Goal: Task Accomplishment & Management: Manage account settings

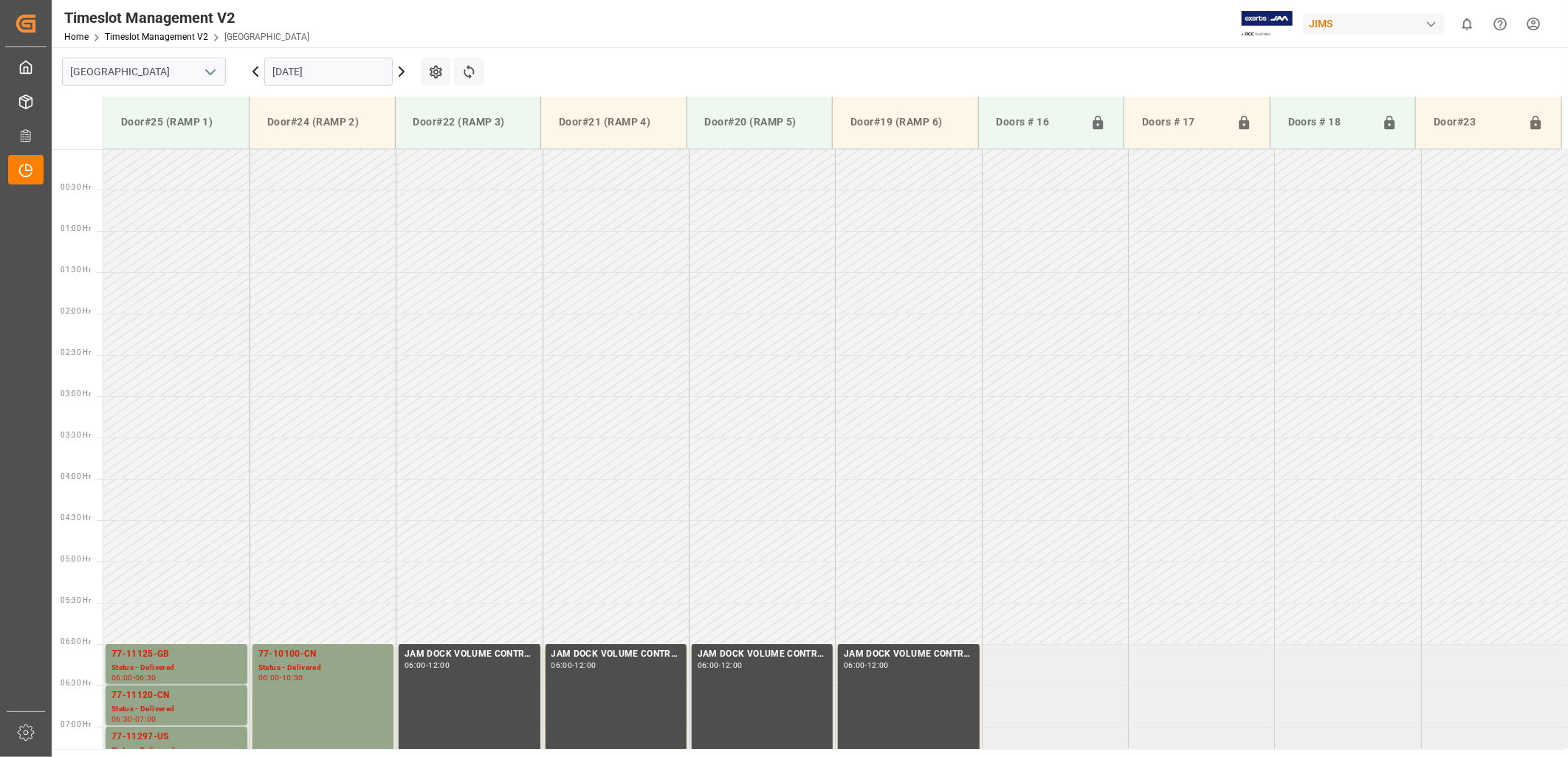
scroll to position [488, 0]
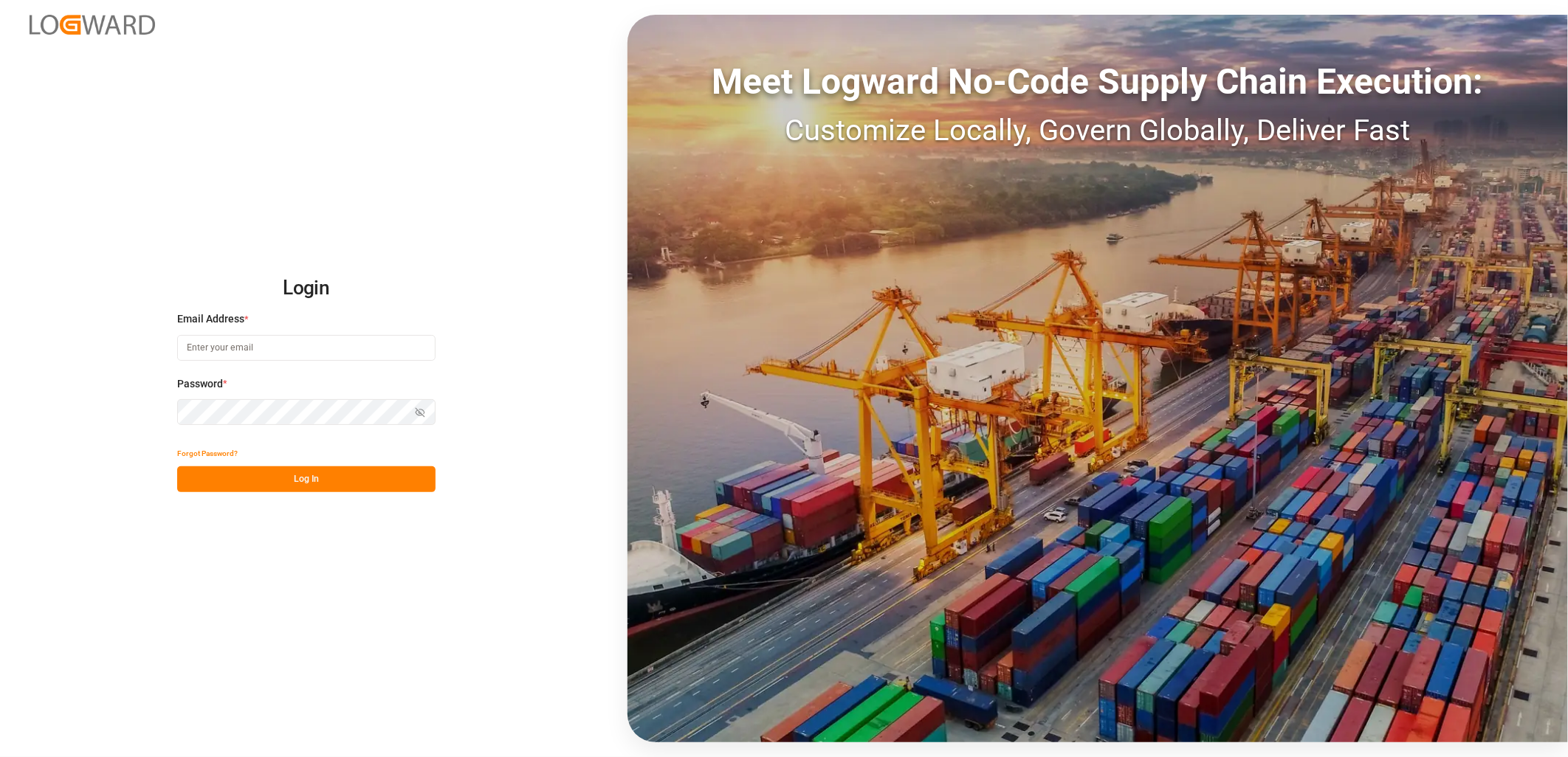
click at [260, 343] on input at bounding box center [306, 348] width 258 height 26
type input "[PERSON_NAME][EMAIL_ADDRESS][DOMAIN_NAME]"
click at [151, 412] on div "Login Email Address * [EMAIL_ADDRESS][DOMAIN_NAME] Password * Show password For…" at bounding box center [784, 378] width 1568 height 757
click at [192, 477] on button "Log In" at bounding box center [306, 479] width 258 height 26
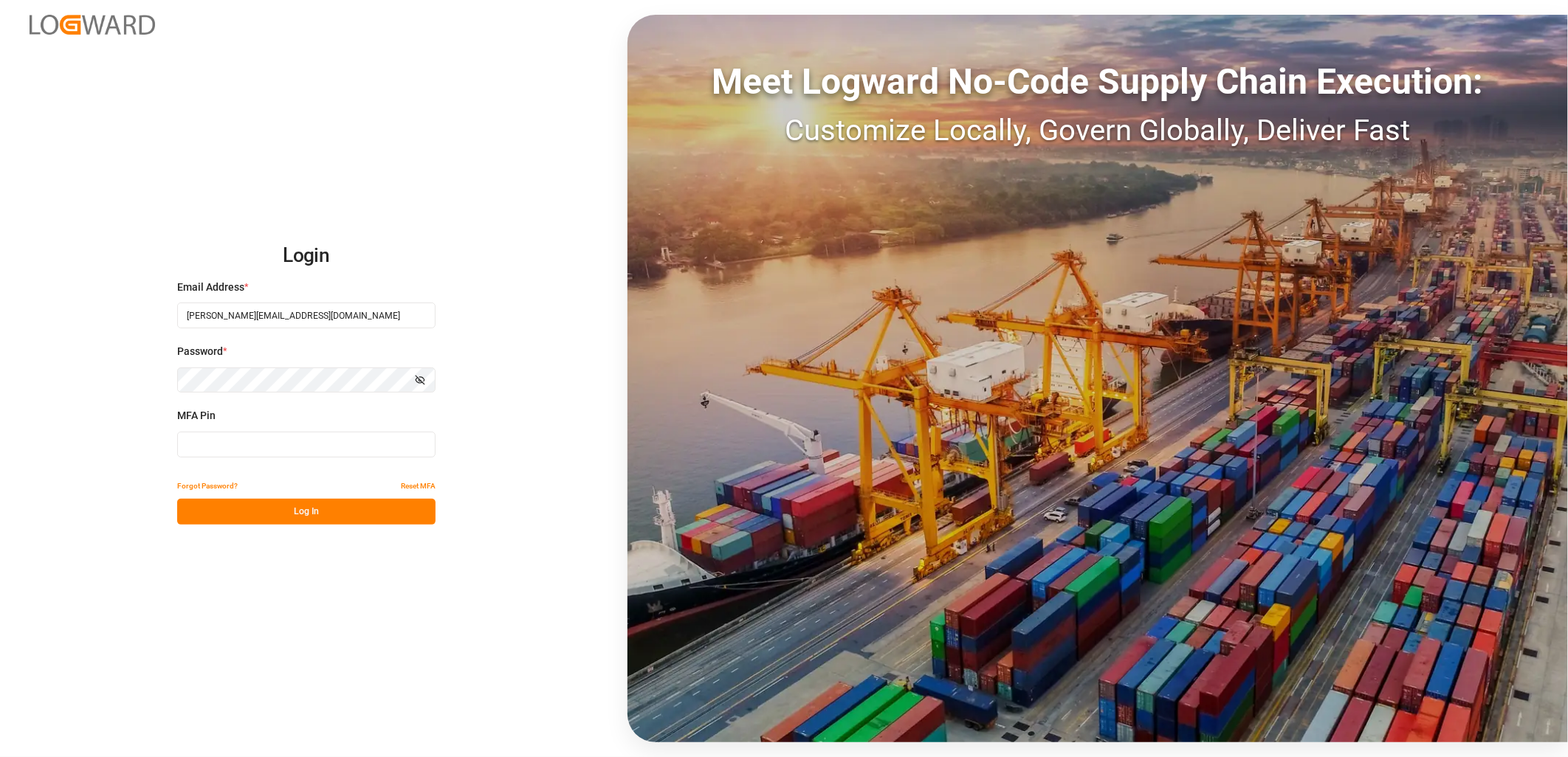
click at [204, 445] on input at bounding box center [306, 445] width 258 height 26
type input "043175"
click at [229, 506] on button "Log In" at bounding box center [306, 512] width 258 height 26
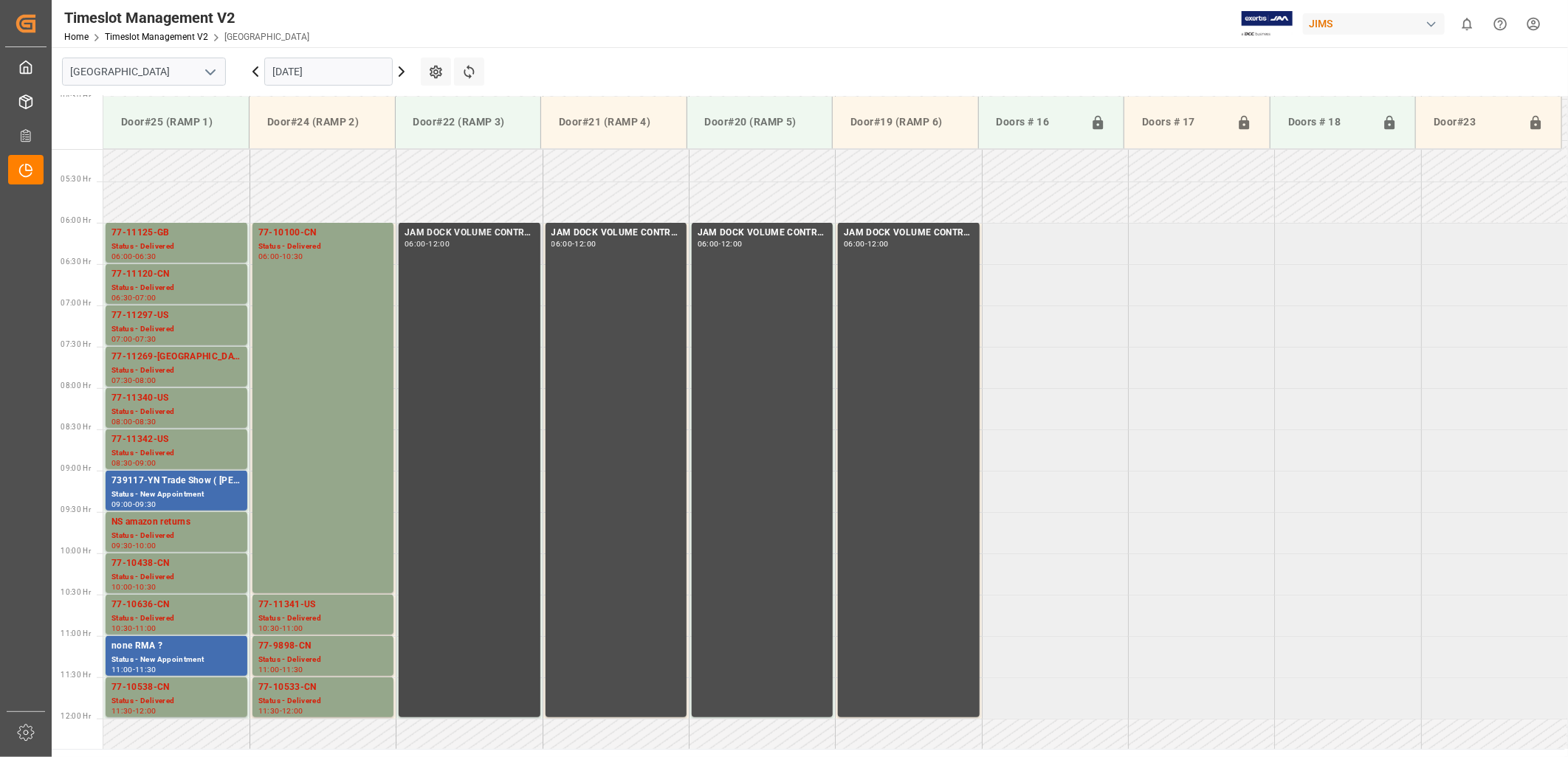
scroll to position [409, 0]
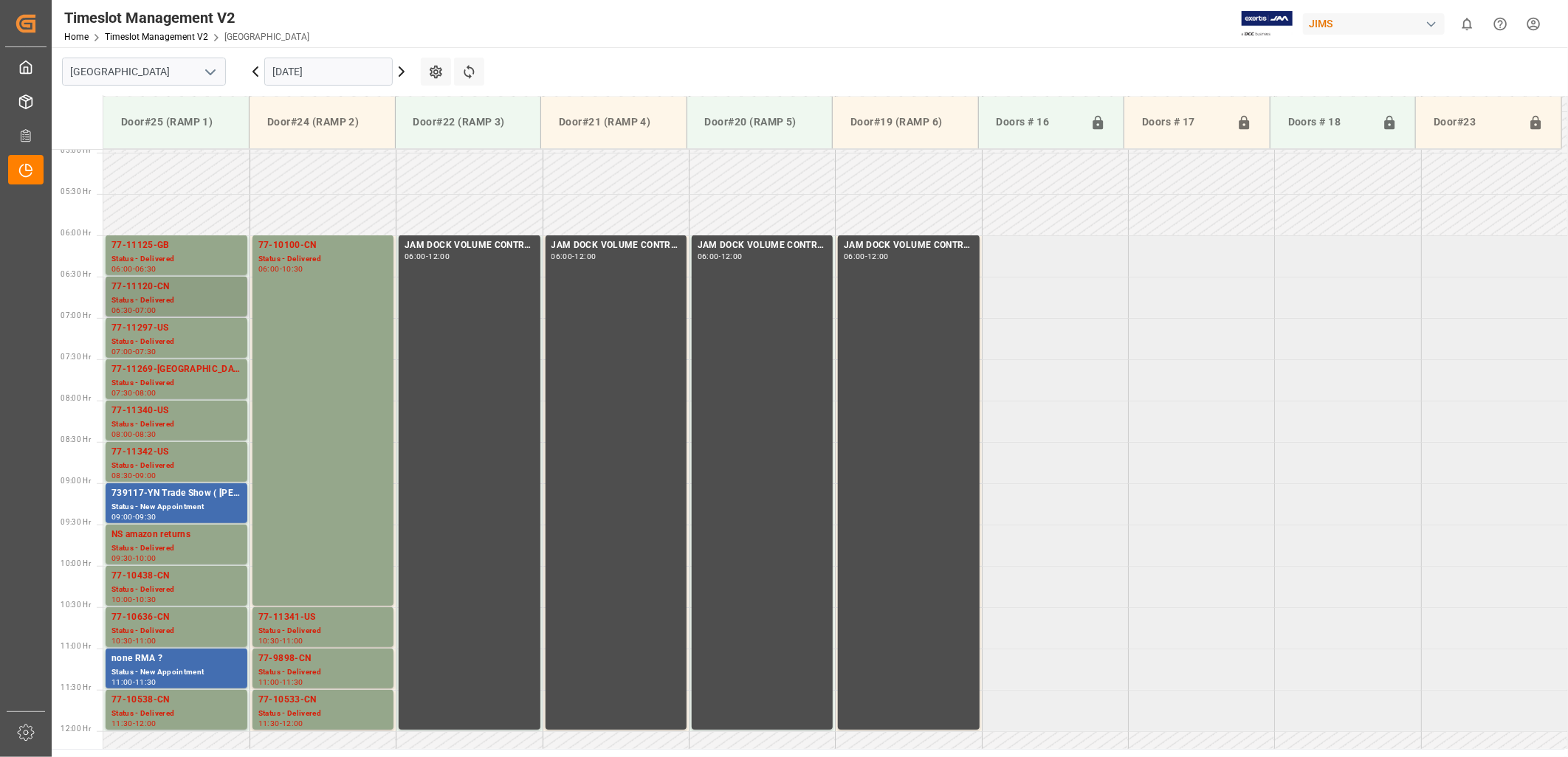
click at [153, 289] on div "77-11120-CN" at bounding box center [176, 286] width 130 height 14
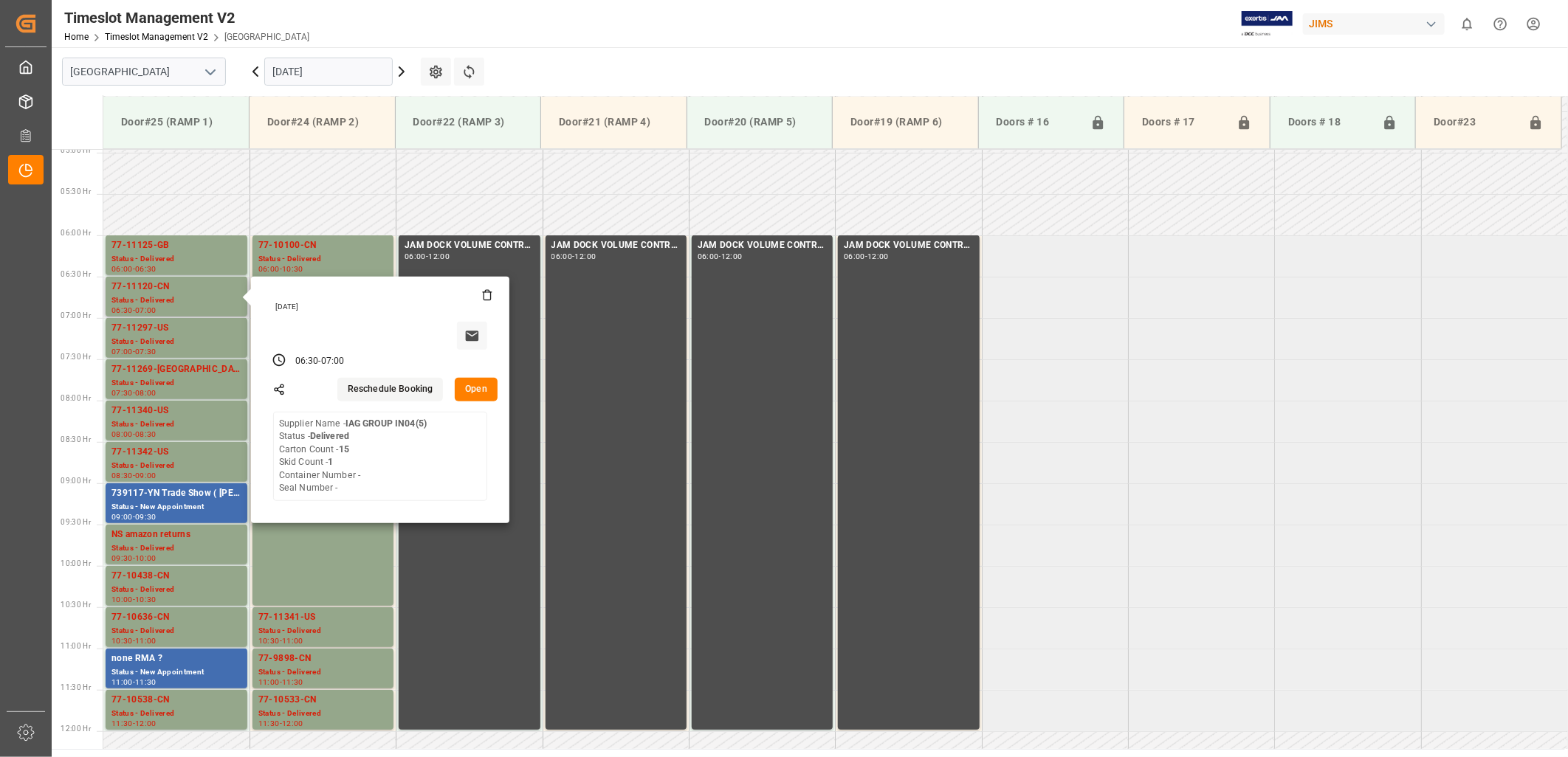
click at [483, 386] on button "Open" at bounding box center [476, 389] width 43 height 24
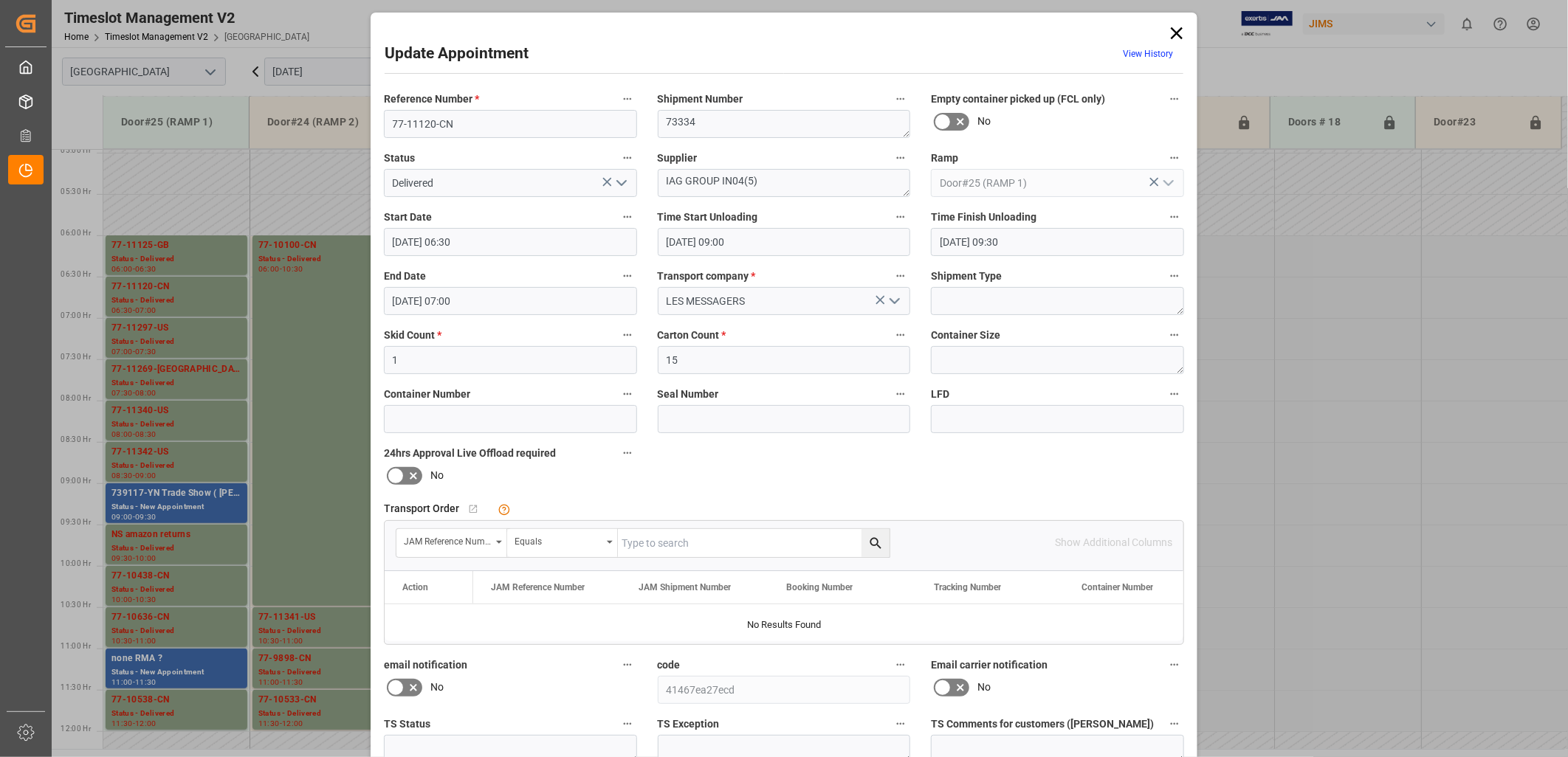
click at [619, 184] on polyline "open menu" at bounding box center [622, 183] width 9 height 5
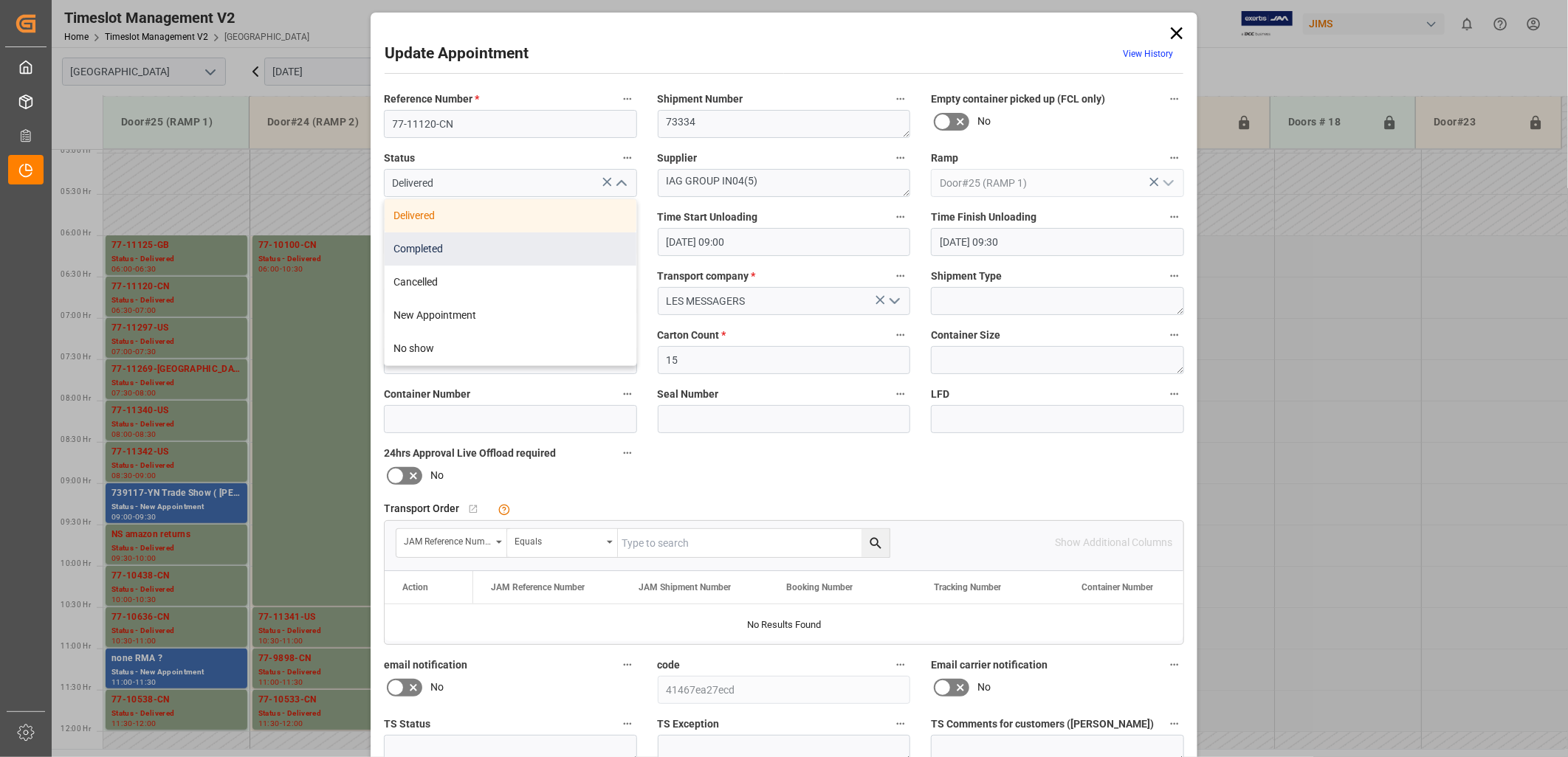
click at [518, 251] on div "Completed" at bounding box center [510, 249] width 251 height 34
type input "Completed"
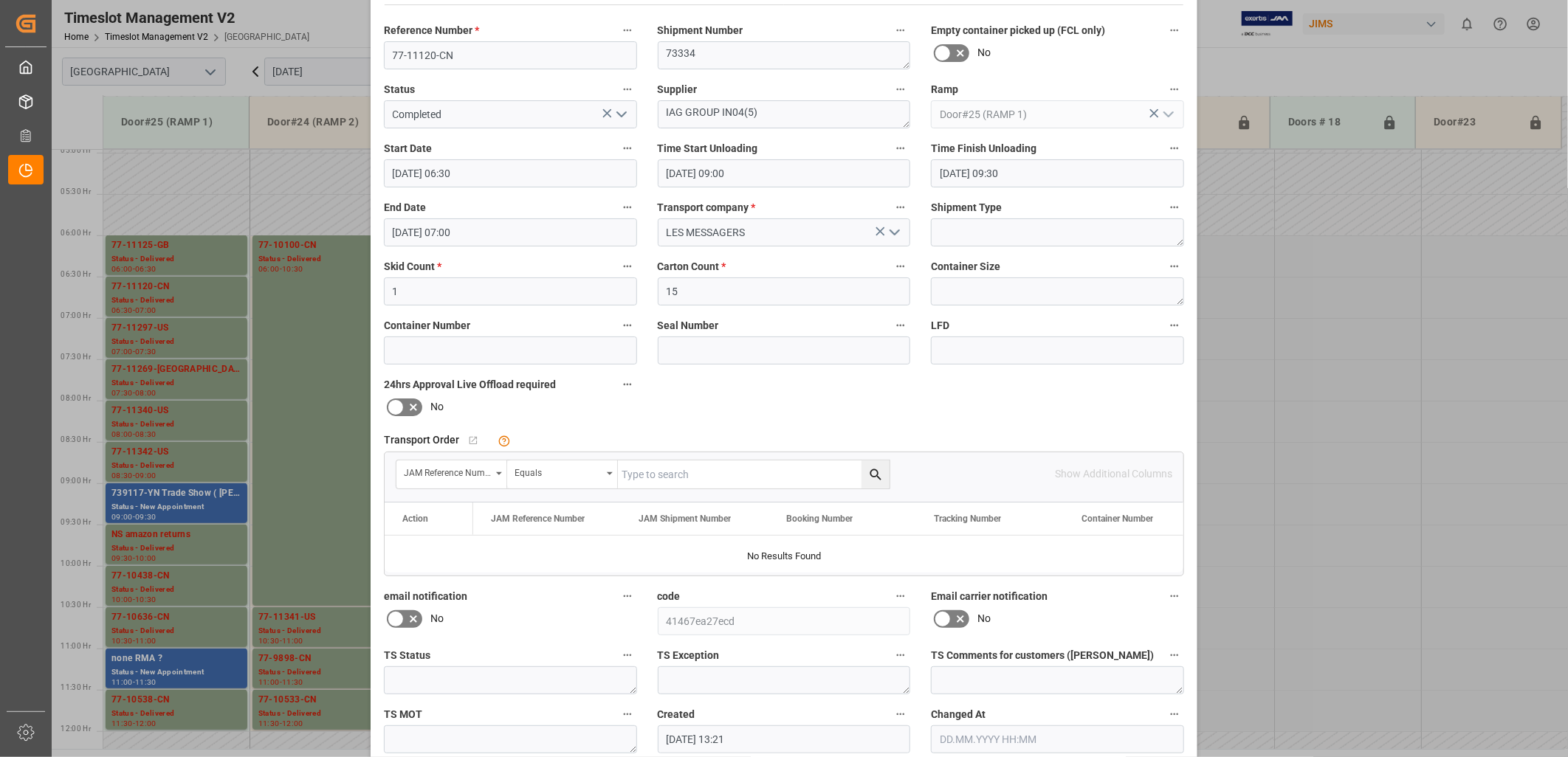
scroll to position [138, 0]
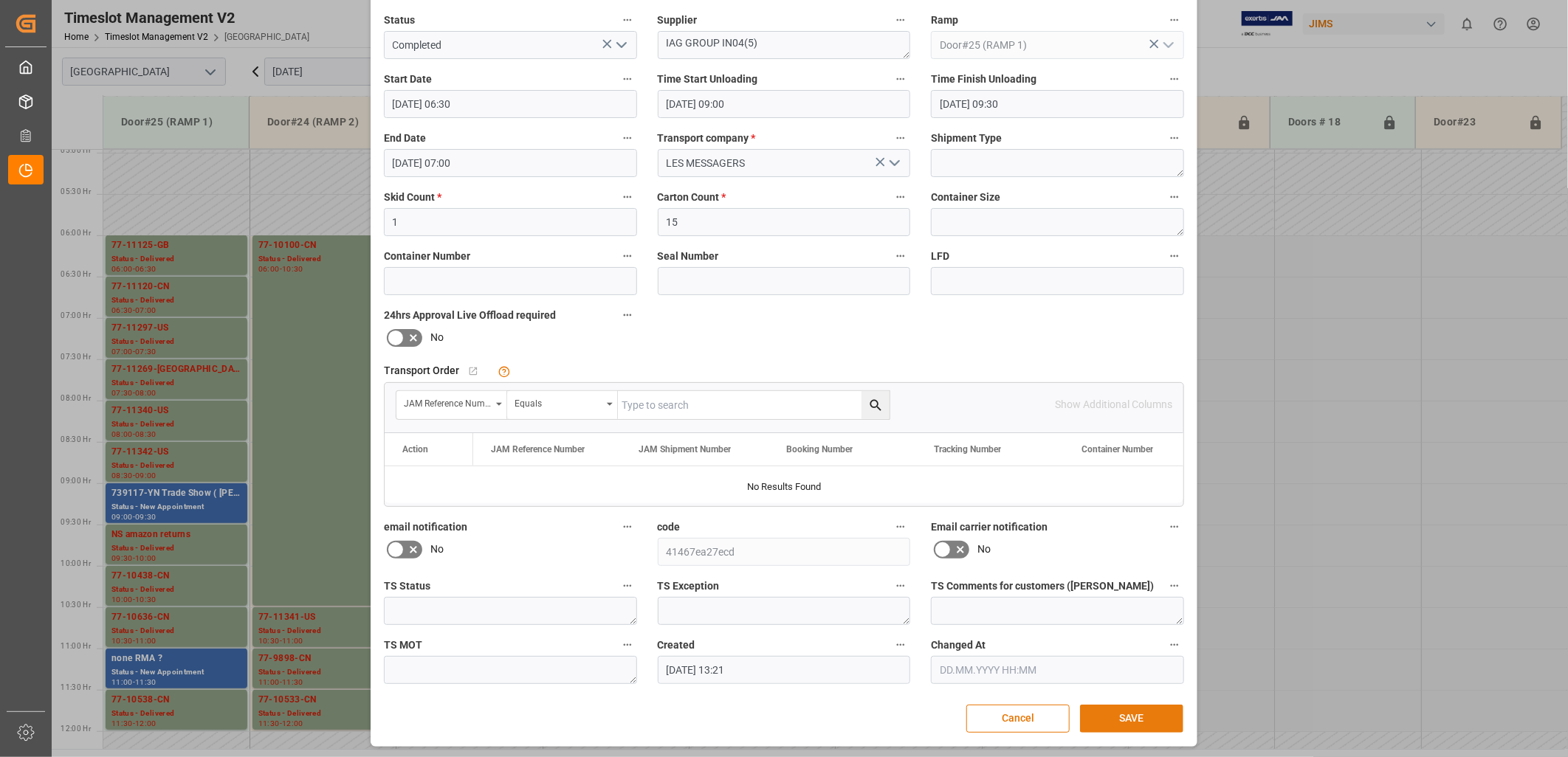
click at [1131, 720] on button "SAVE" at bounding box center [1132, 718] width 104 height 28
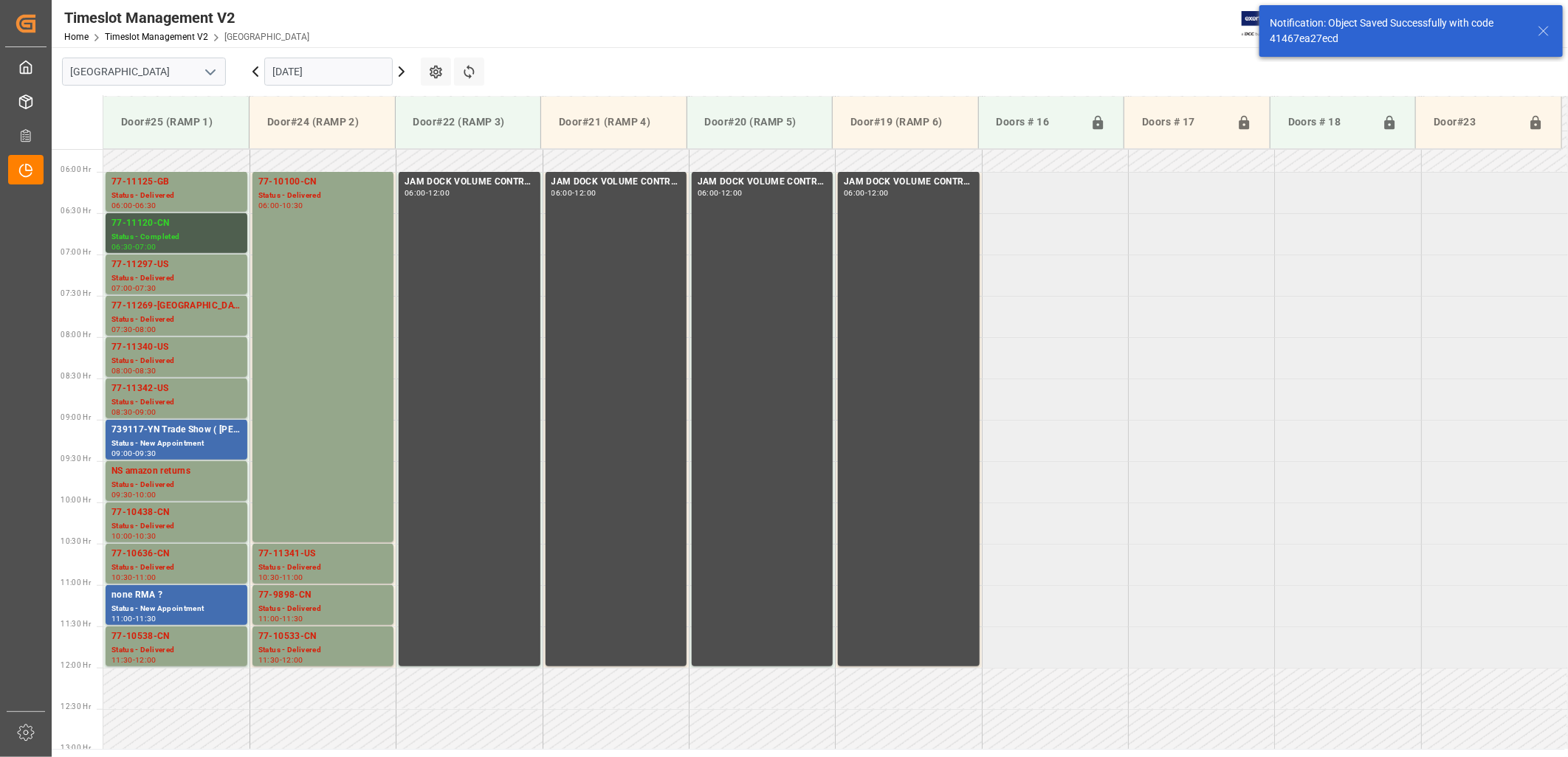
scroll to position [567, 0]
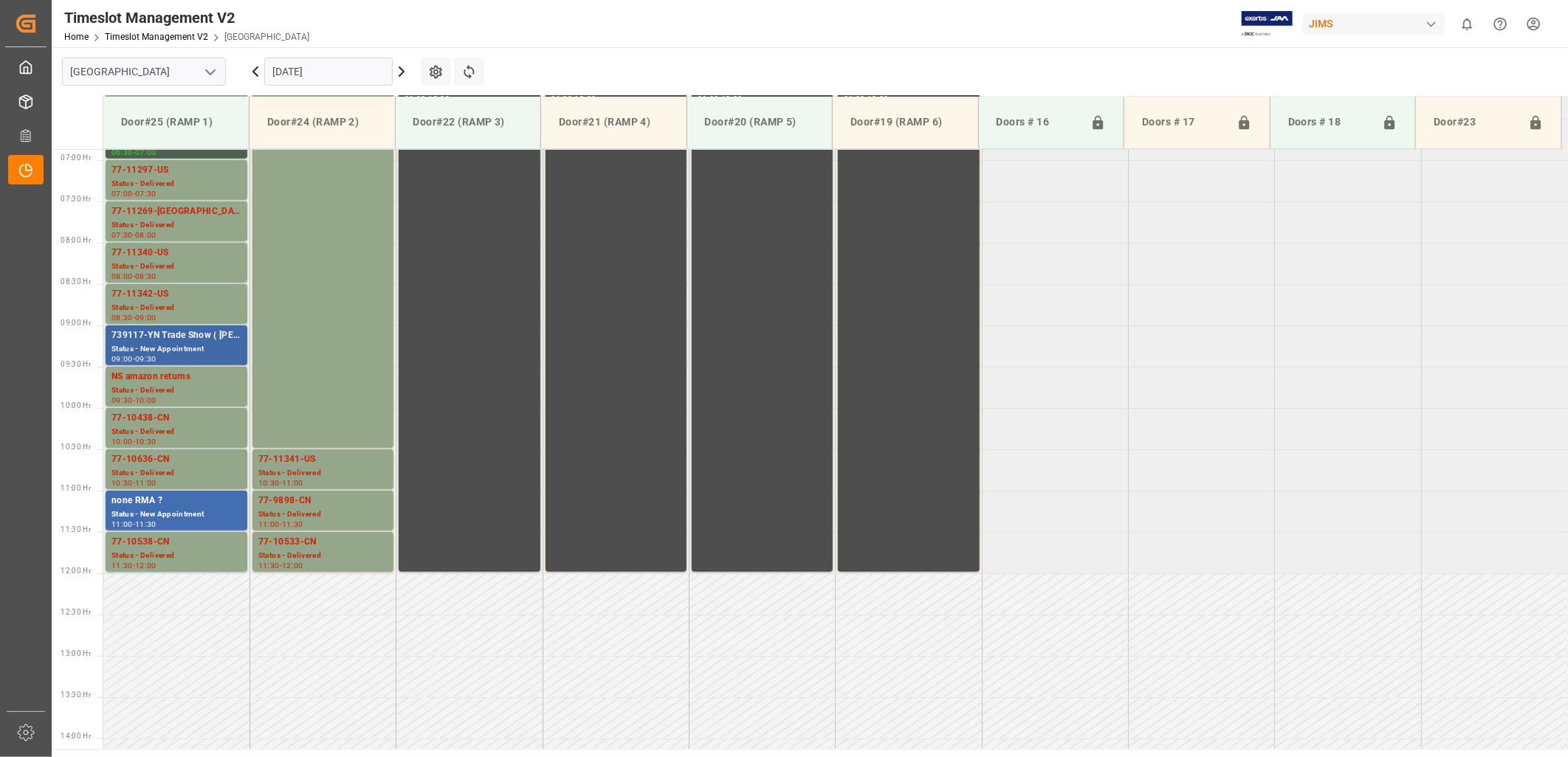
click at [181, 340] on div "739117-YN Trade Show ( [PERSON_NAME] ) ?" at bounding box center [176, 335] width 130 height 14
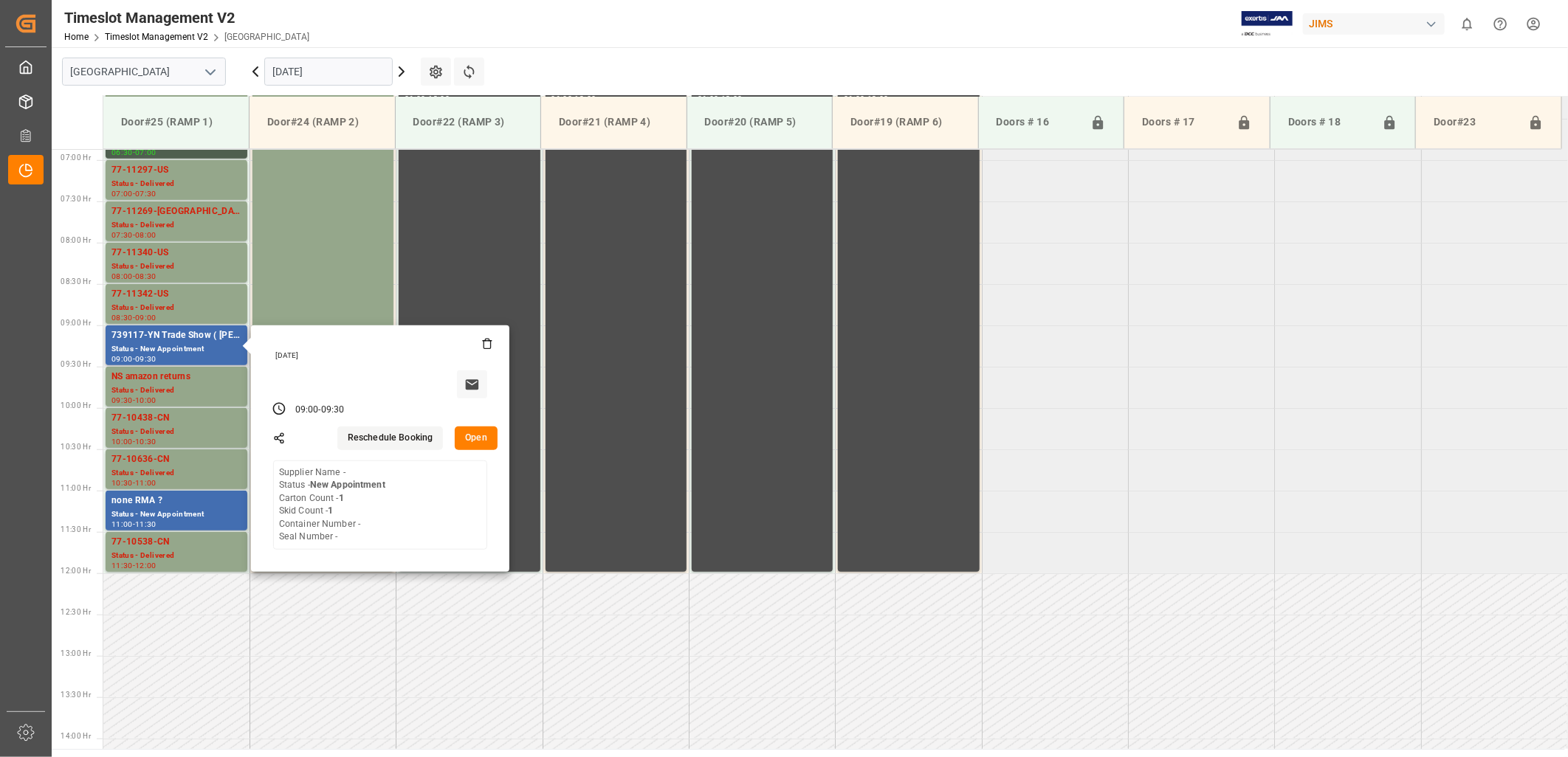
click at [475, 433] on button "Open" at bounding box center [476, 438] width 43 height 24
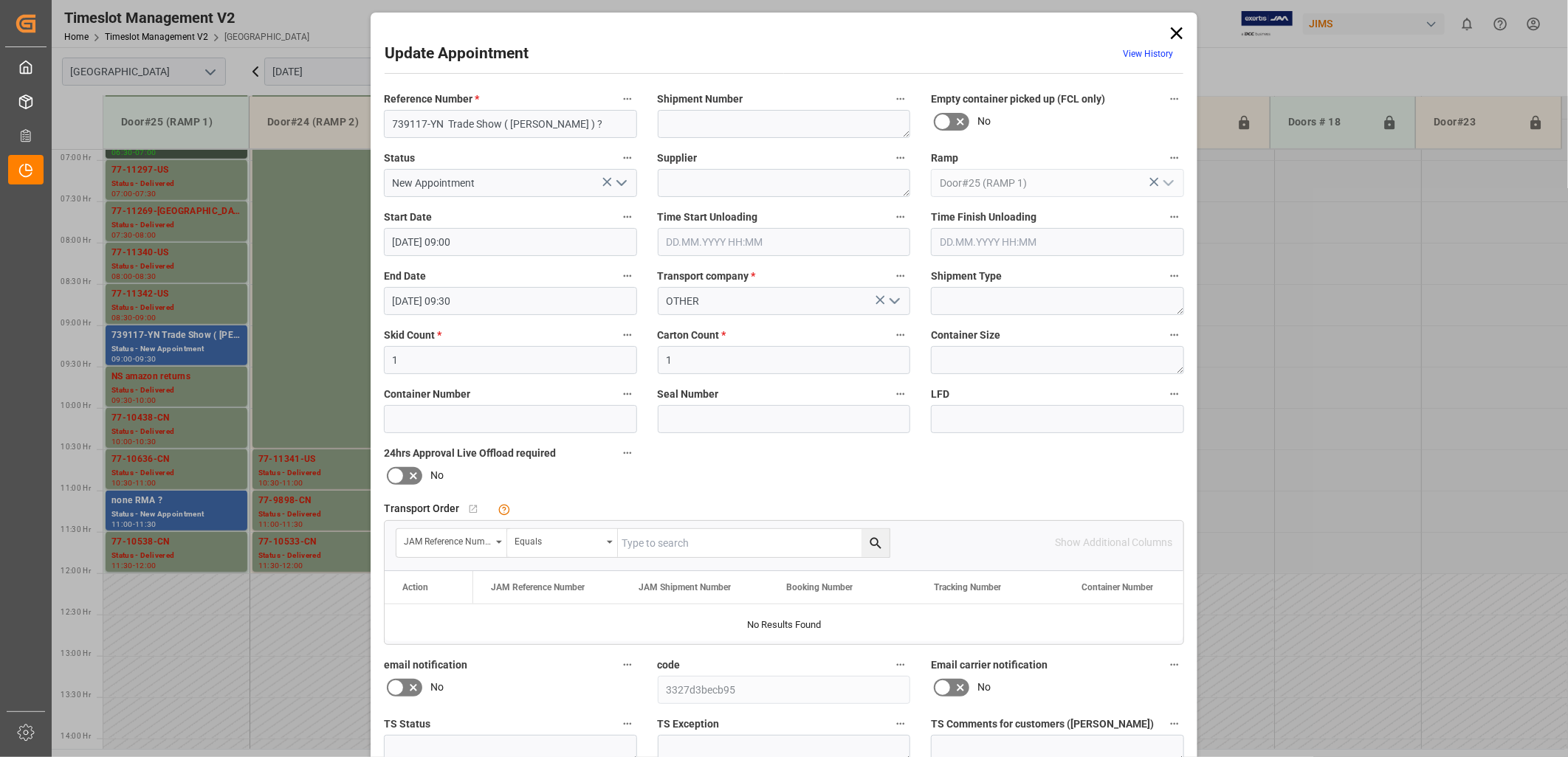
click at [617, 181] on icon "open menu" at bounding box center [621, 183] width 18 height 18
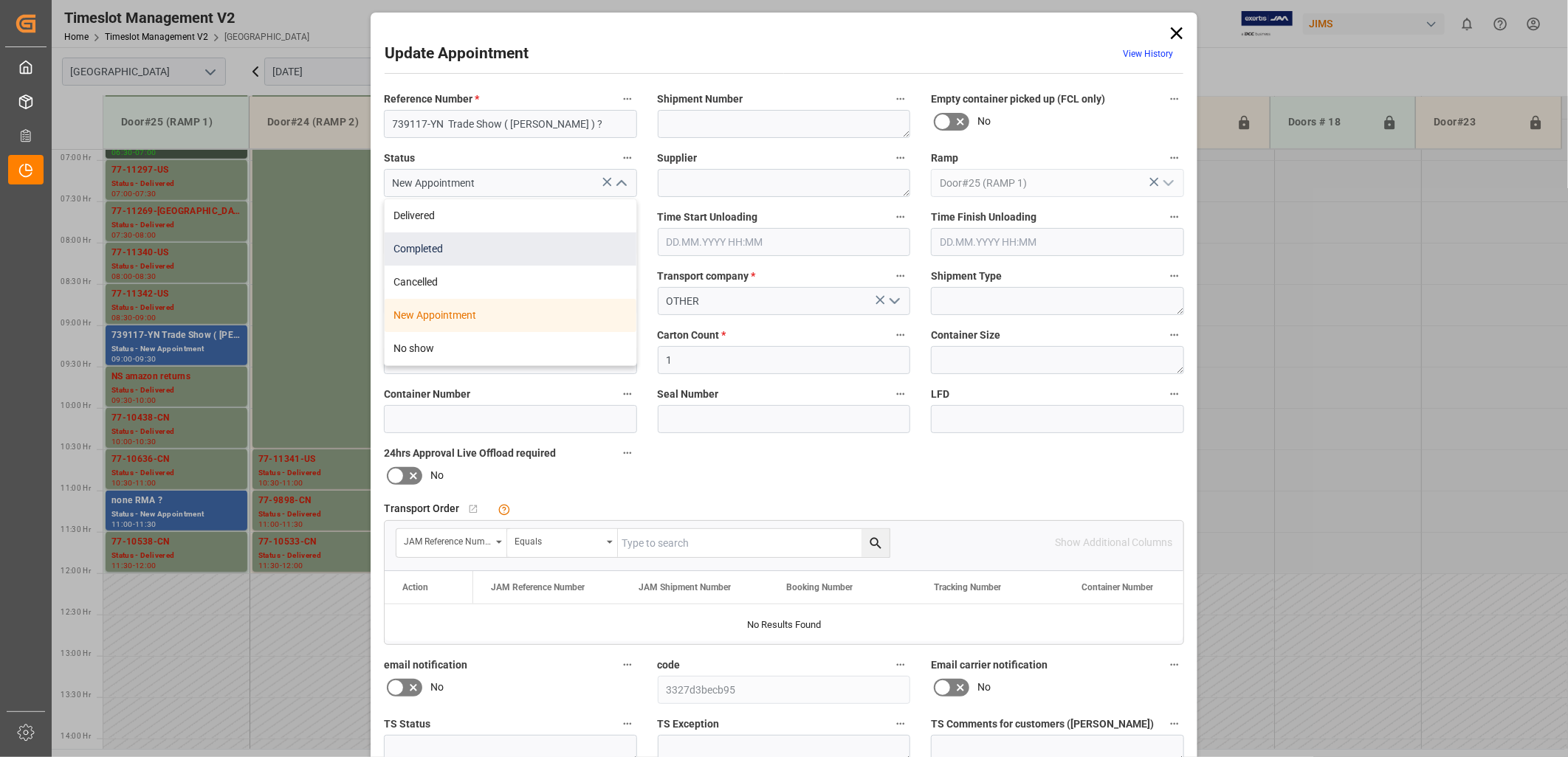
click at [525, 244] on div "Completed" at bounding box center [510, 249] width 251 height 34
type input "Completed"
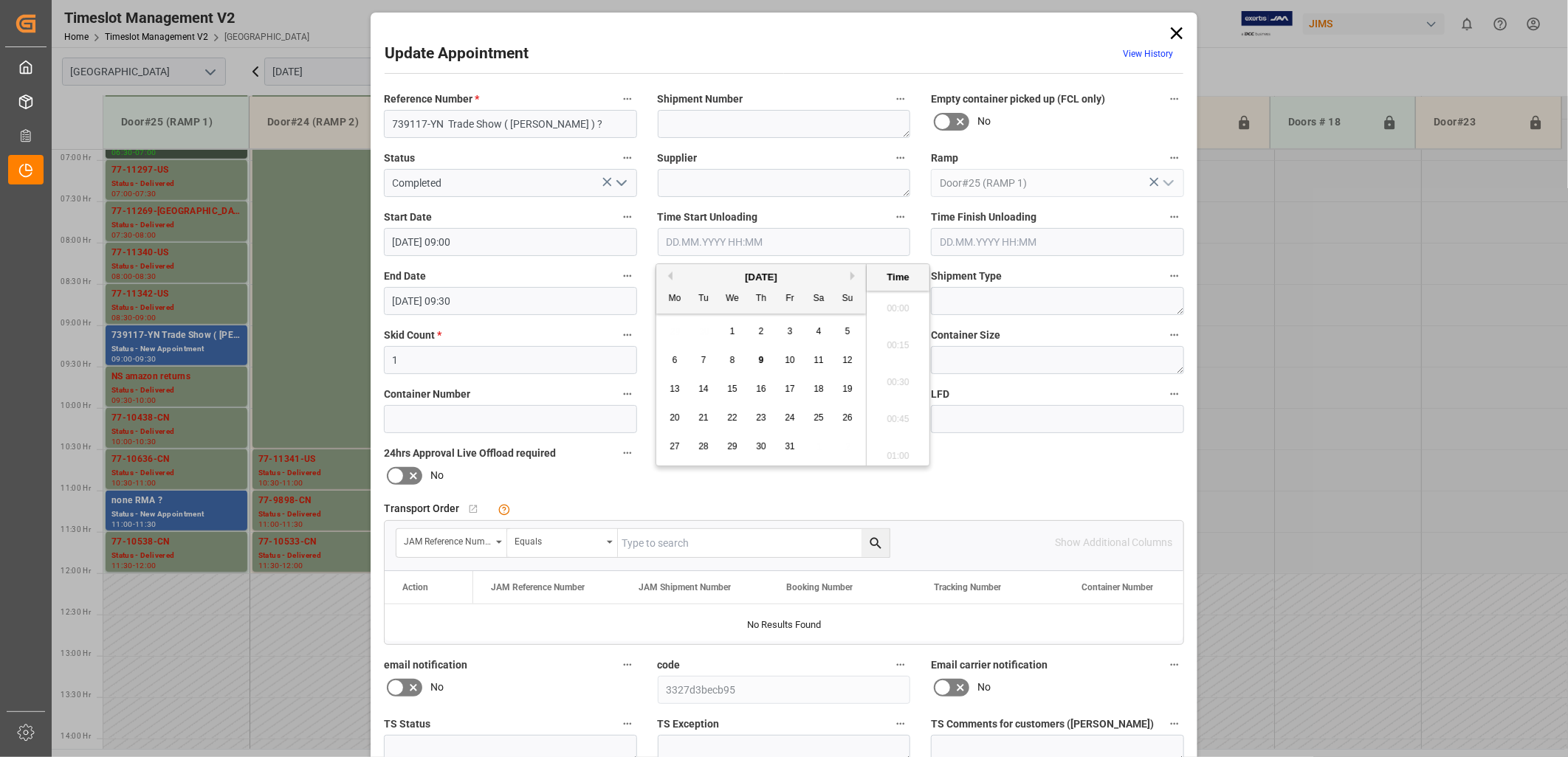
click at [728, 248] on input "text" at bounding box center [784, 241] width 253 height 28
click at [761, 359] on span "9" at bounding box center [761, 360] width 5 height 11
click at [894, 347] on li "11:30" at bounding box center [898, 345] width 62 height 37
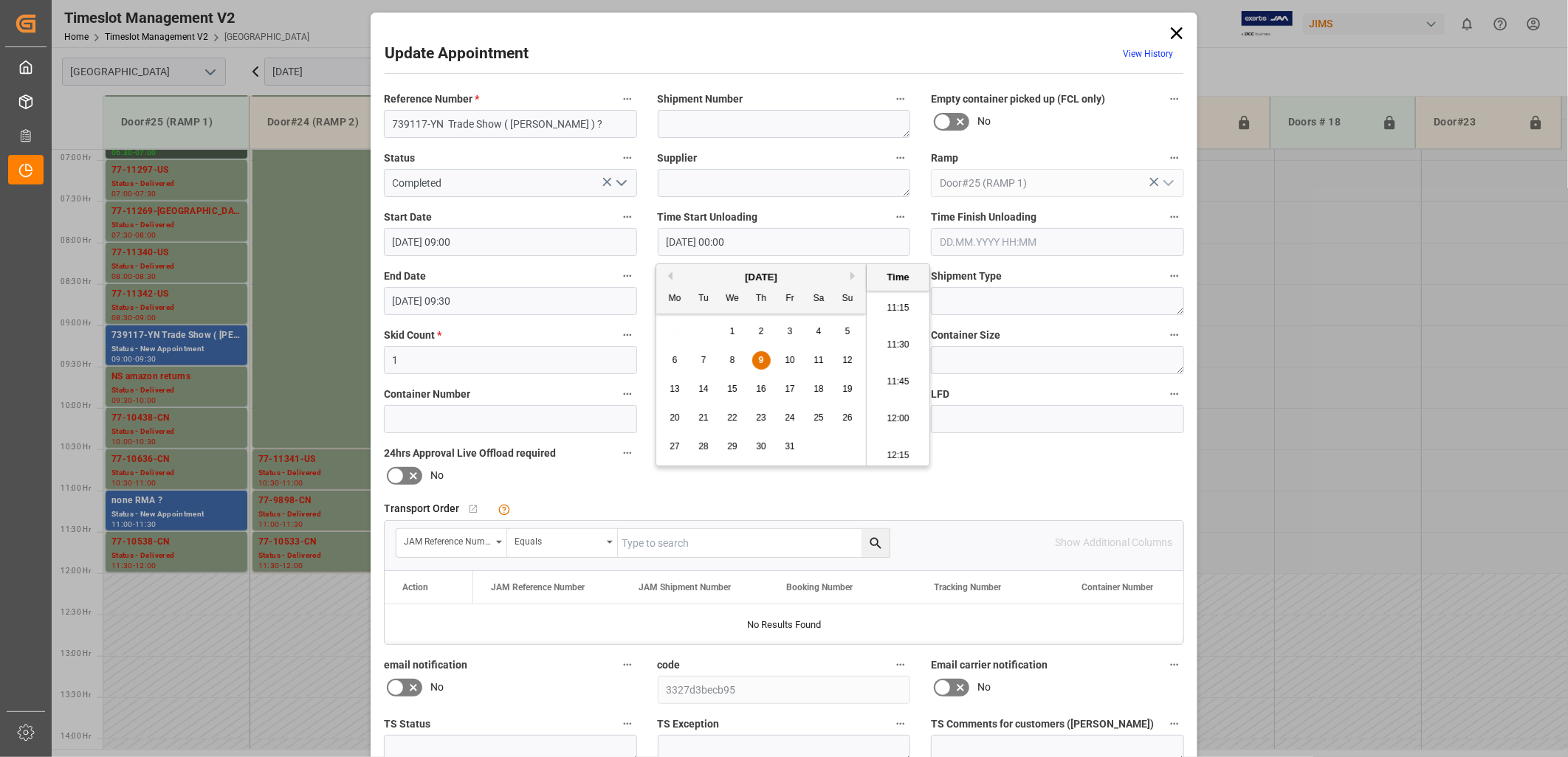
type input "[DATE] 11:30"
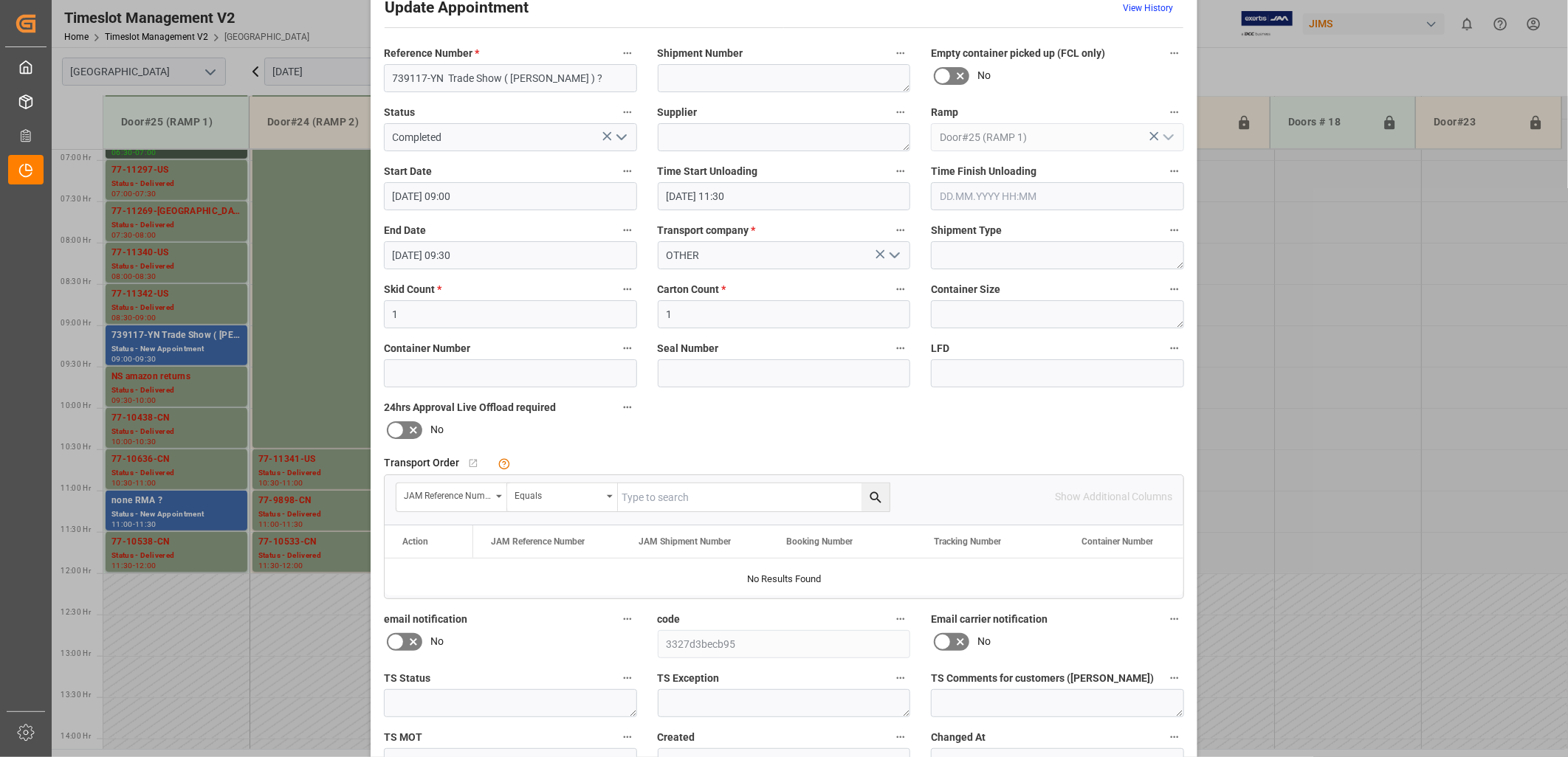
scroll to position [138, 0]
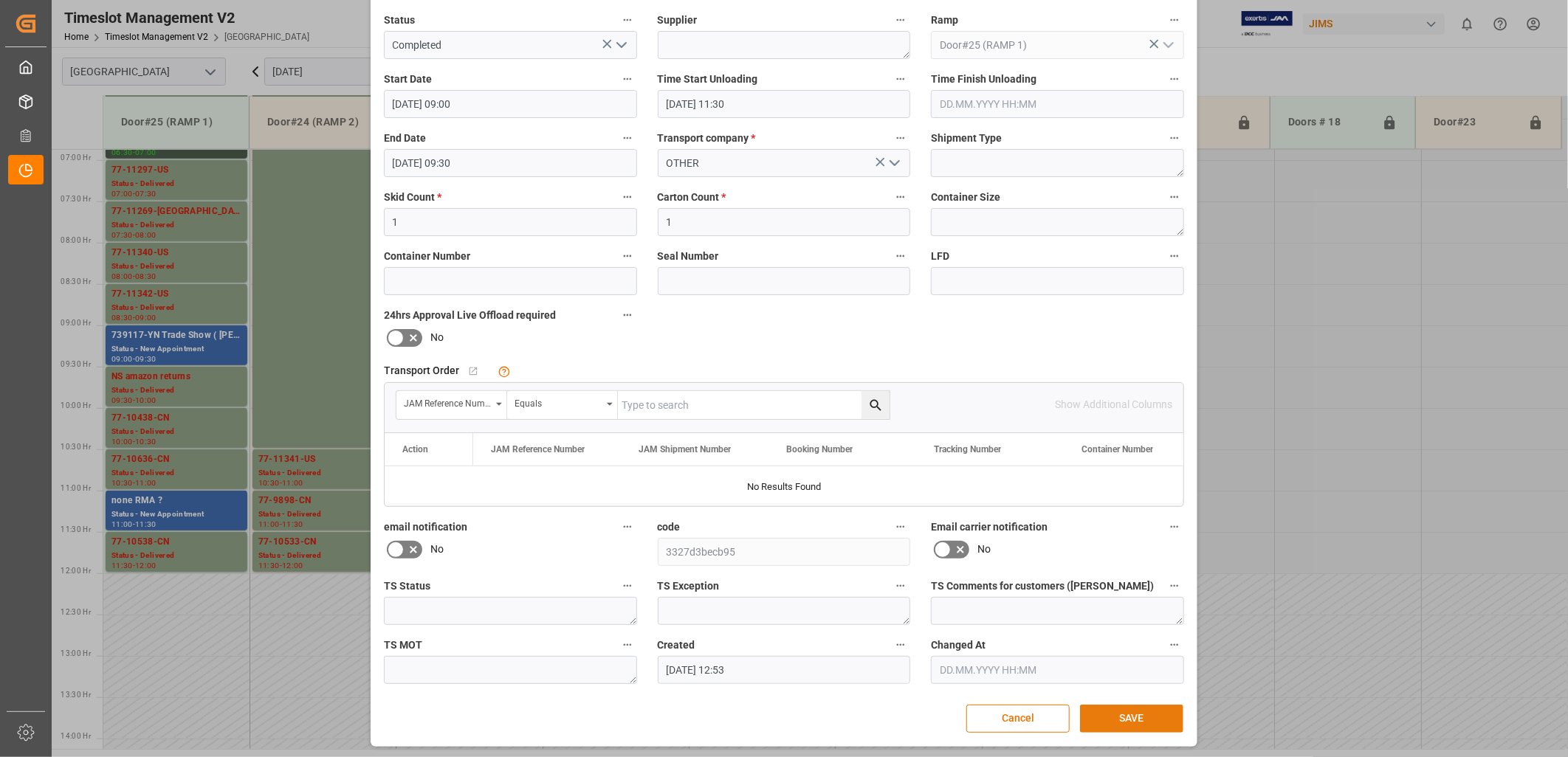
click at [1125, 717] on button "SAVE" at bounding box center [1132, 718] width 104 height 28
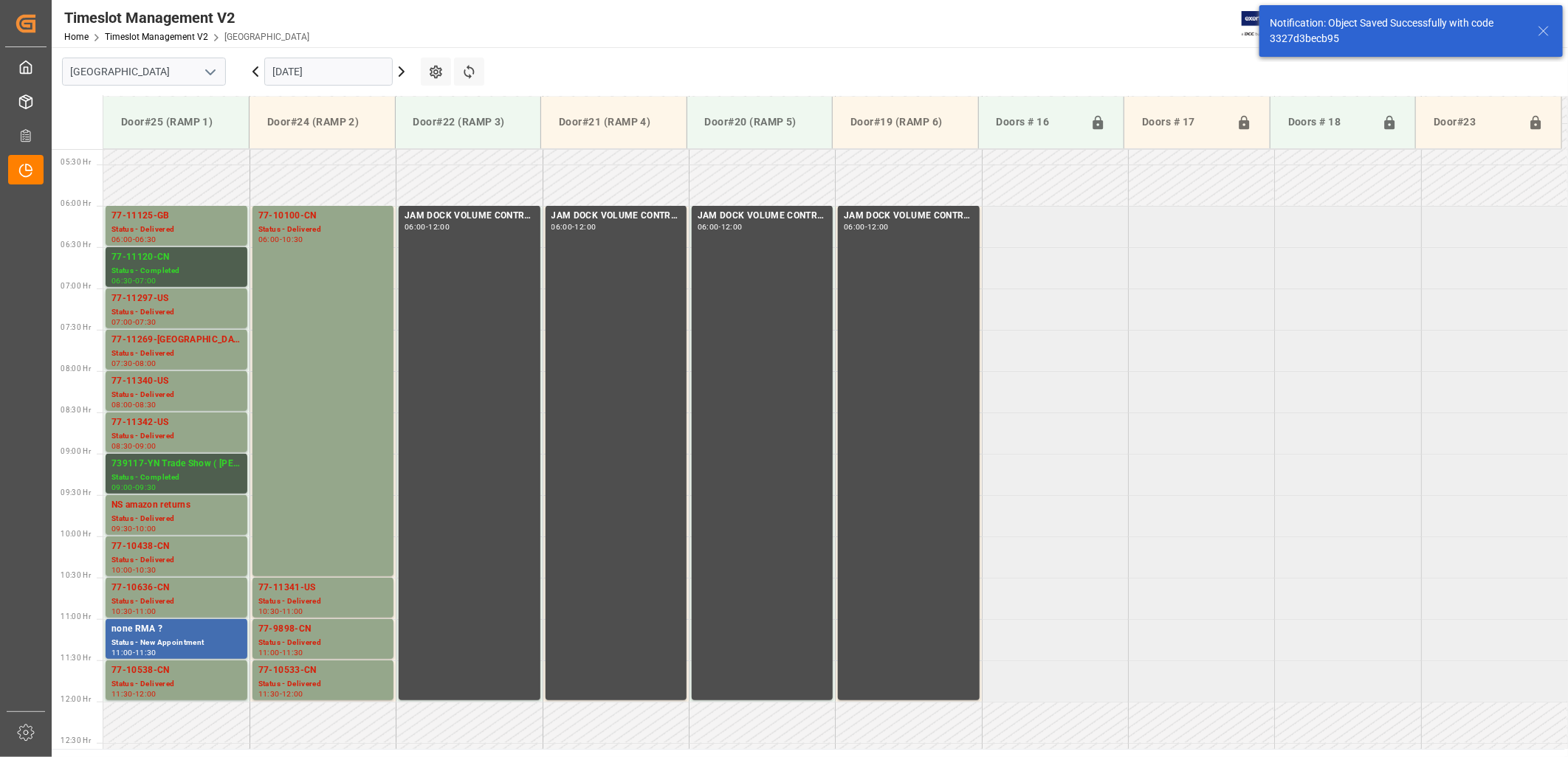
scroll to position [652, 0]
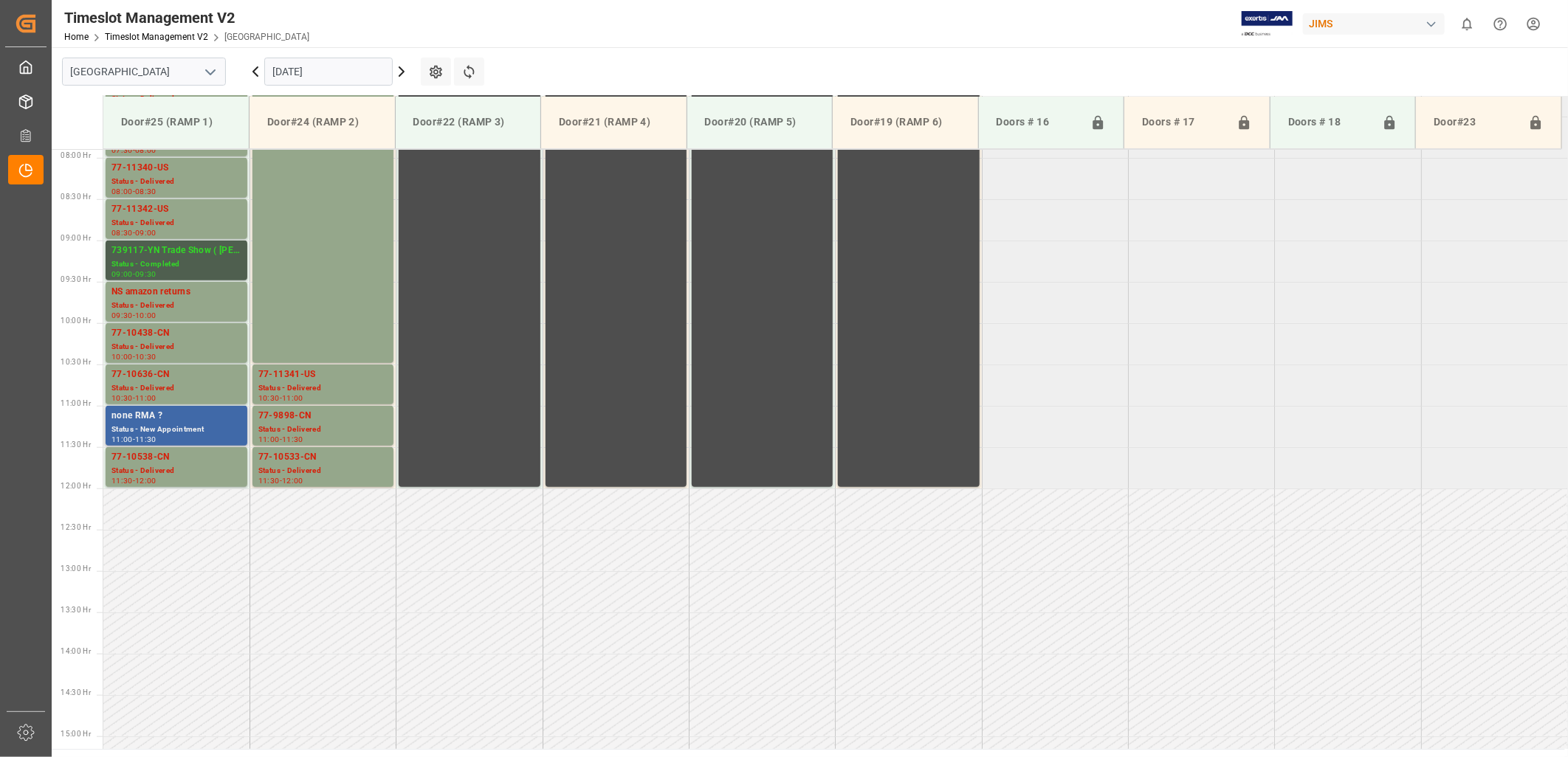
click at [155, 424] on div "Status - New Appointment" at bounding box center [176, 430] width 130 height 12
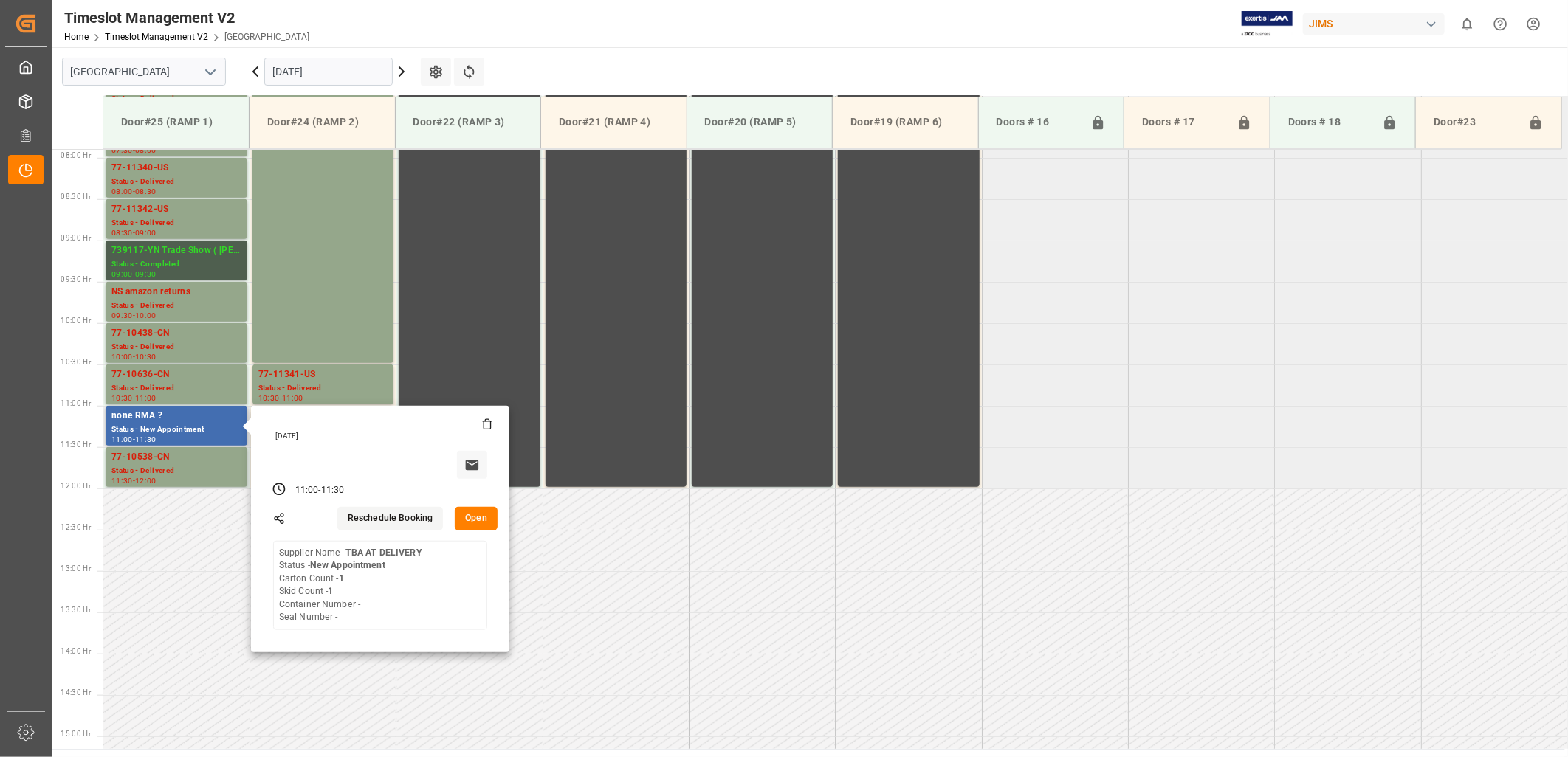
click at [474, 516] on button "Open" at bounding box center [476, 519] width 43 height 24
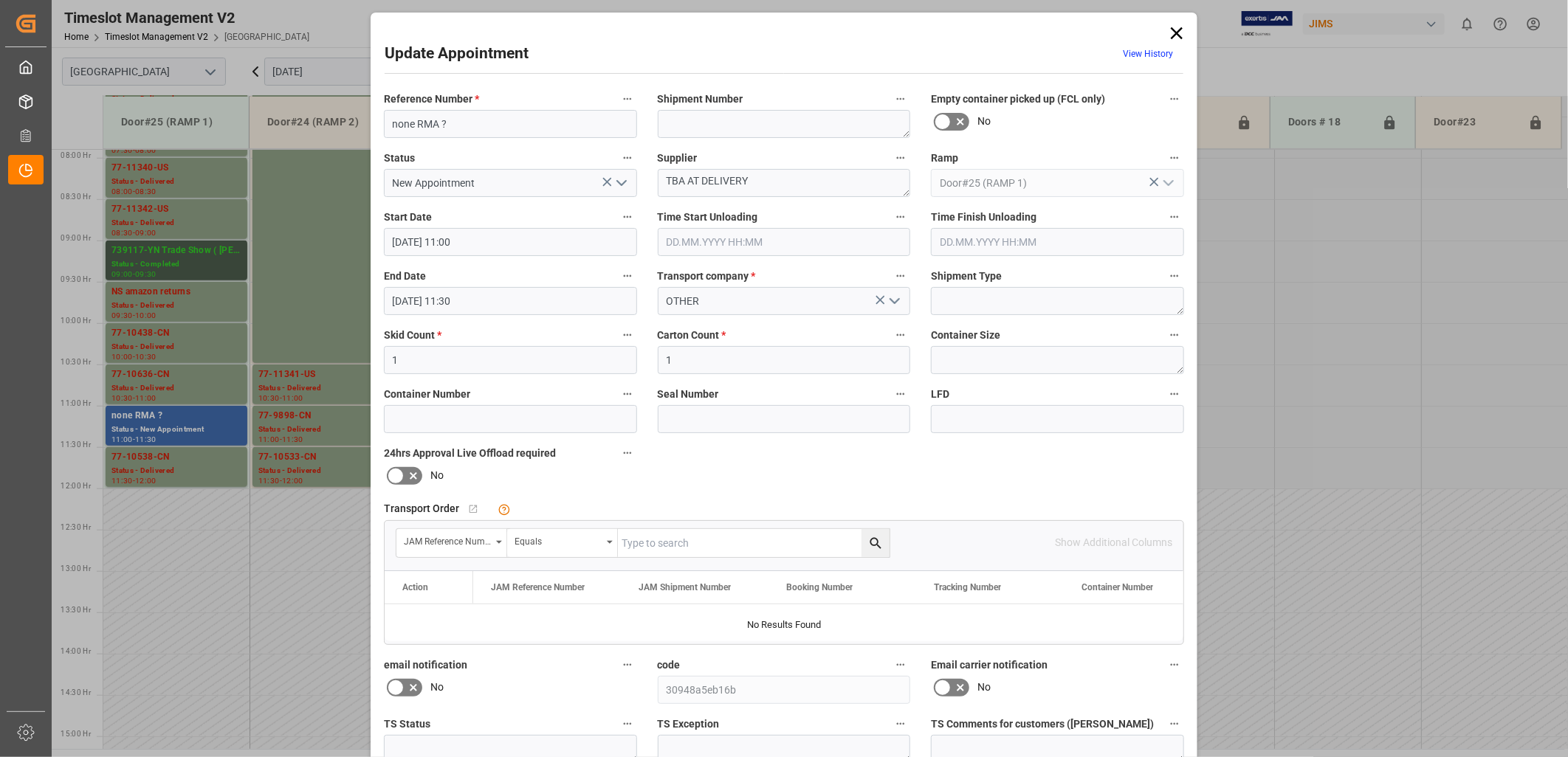
click at [617, 185] on icon "open menu" at bounding box center [621, 183] width 18 height 18
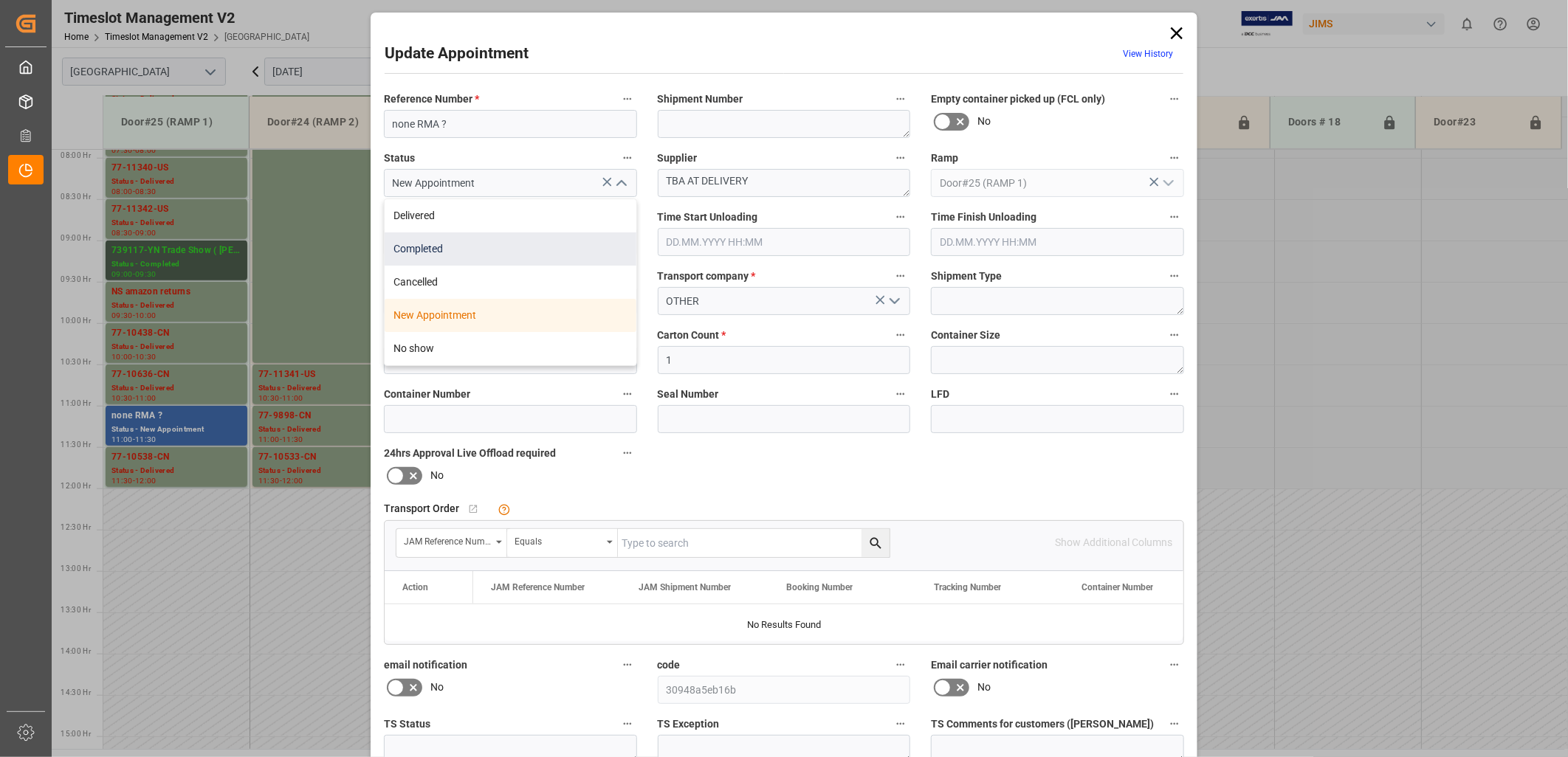
click at [467, 249] on div "Completed" at bounding box center [510, 249] width 251 height 34
type input "Completed"
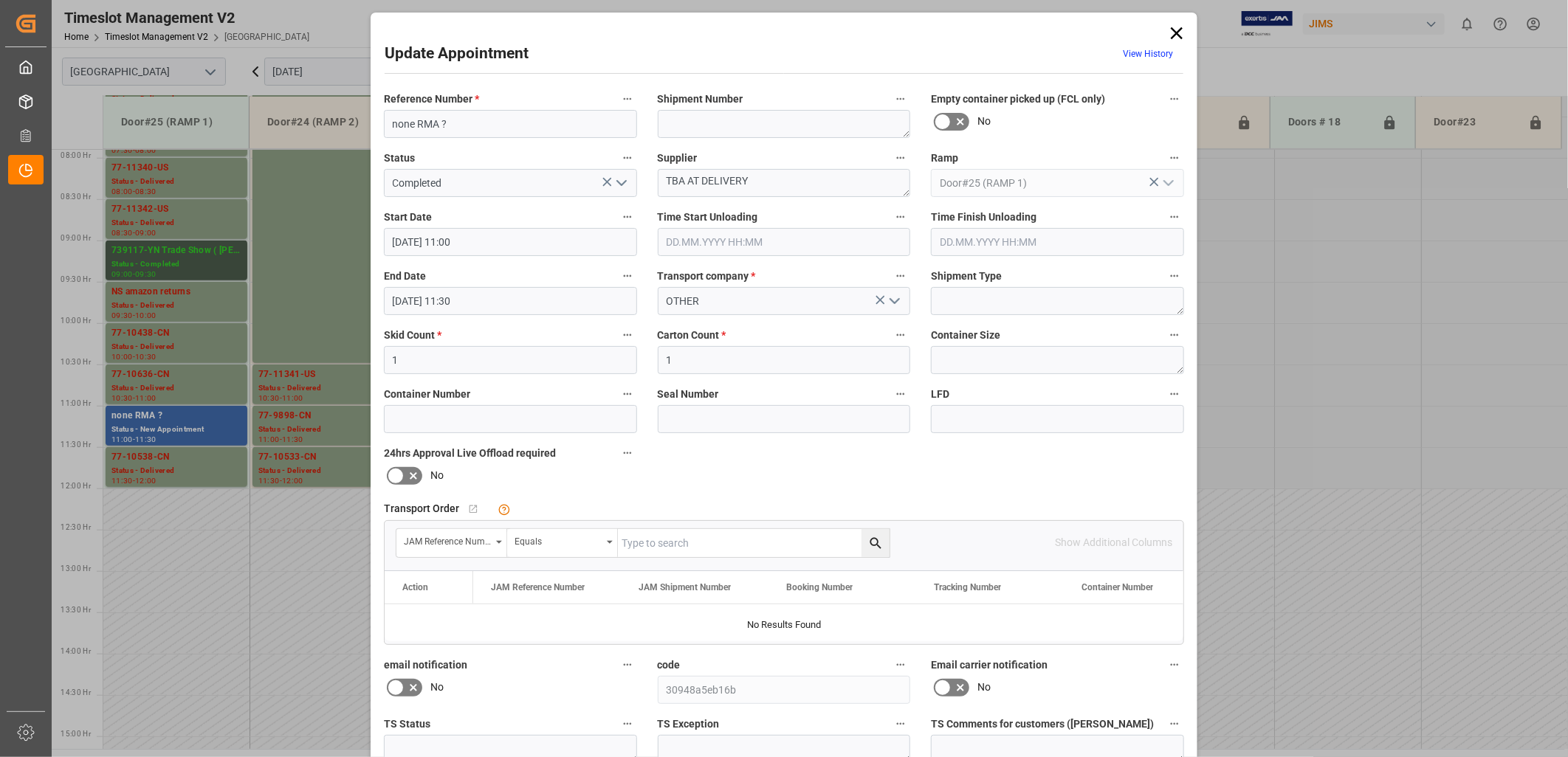
click at [891, 300] on icon "open menu" at bounding box center [894, 301] width 18 height 18
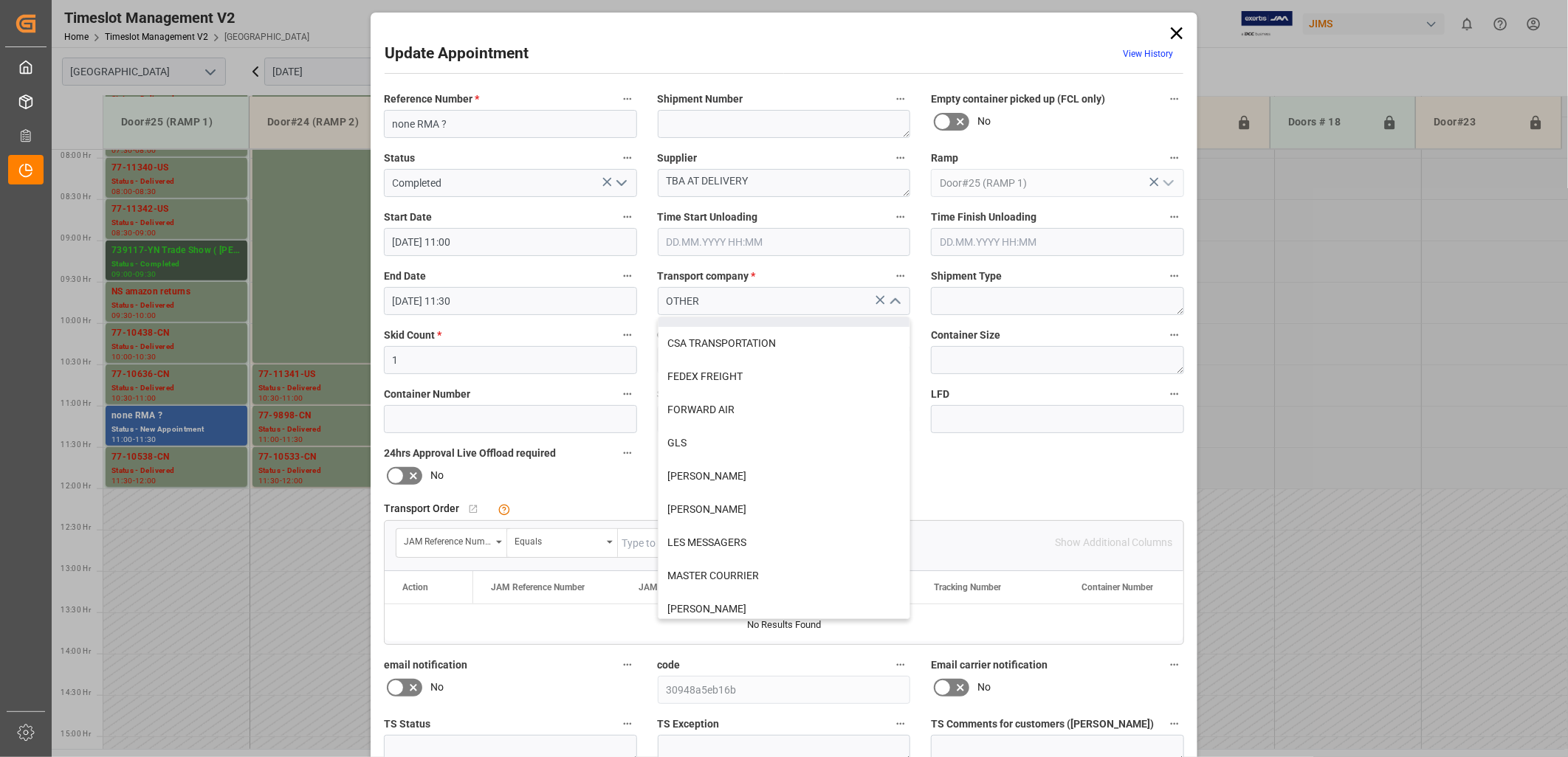
scroll to position [164, 0]
click at [710, 298] on input "OTHER" at bounding box center [784, 301] width 253 height 28
click at [980, 470] on div "Reference Number * none RMA ? Shipment Number Empty container picked up (FCL on…" at bounding box center [783, 455] width 821 height 743
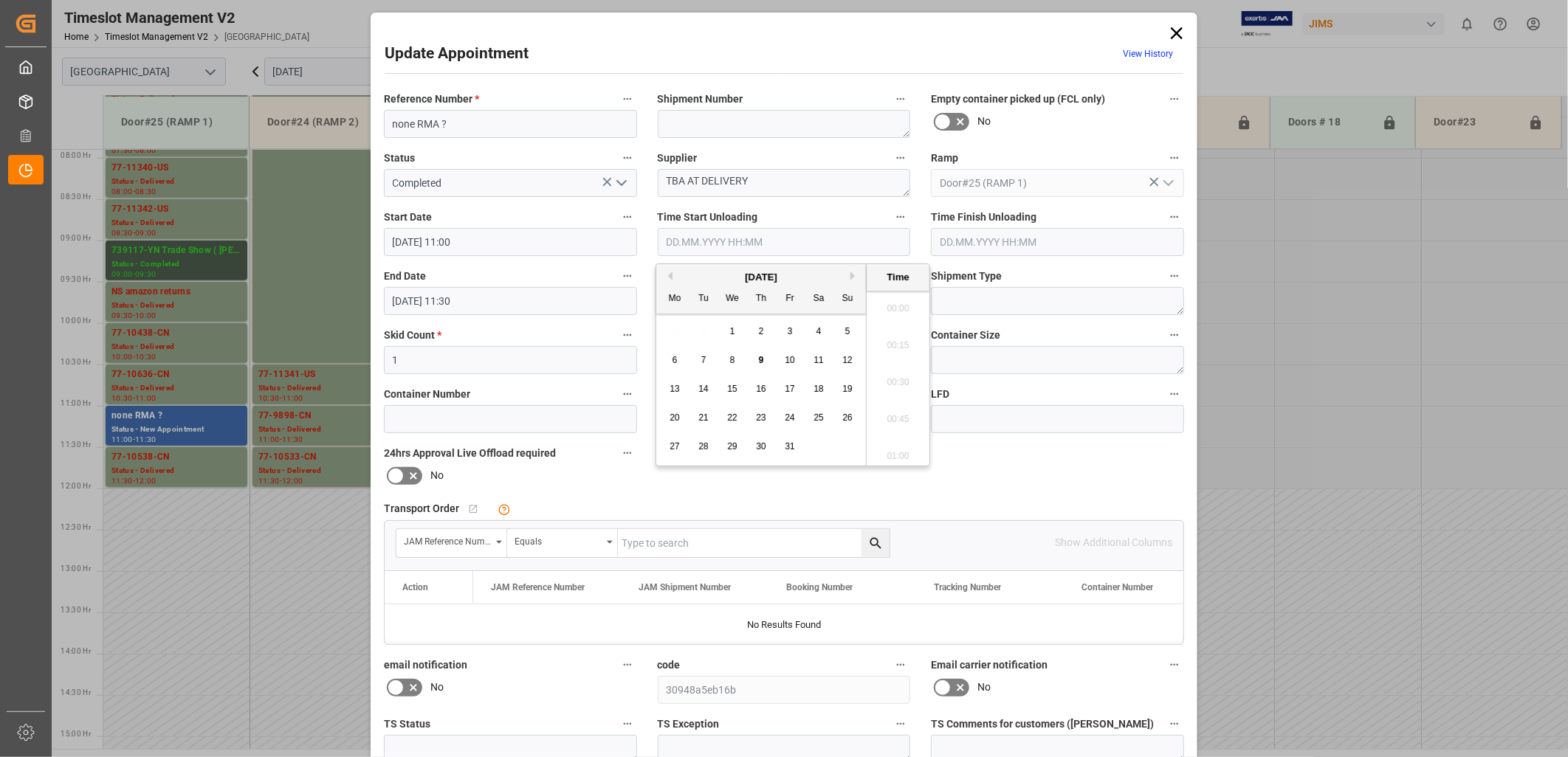
click at [725, 244] on input "text" at bounding box center [784, 241] width 253 height 28
click at [761, 362] on span "9" at bounding box center [761, 360] width 5 height 11
click at [891, 344] on li "11:30" at bounding box center [898, 345] width 62 height 37
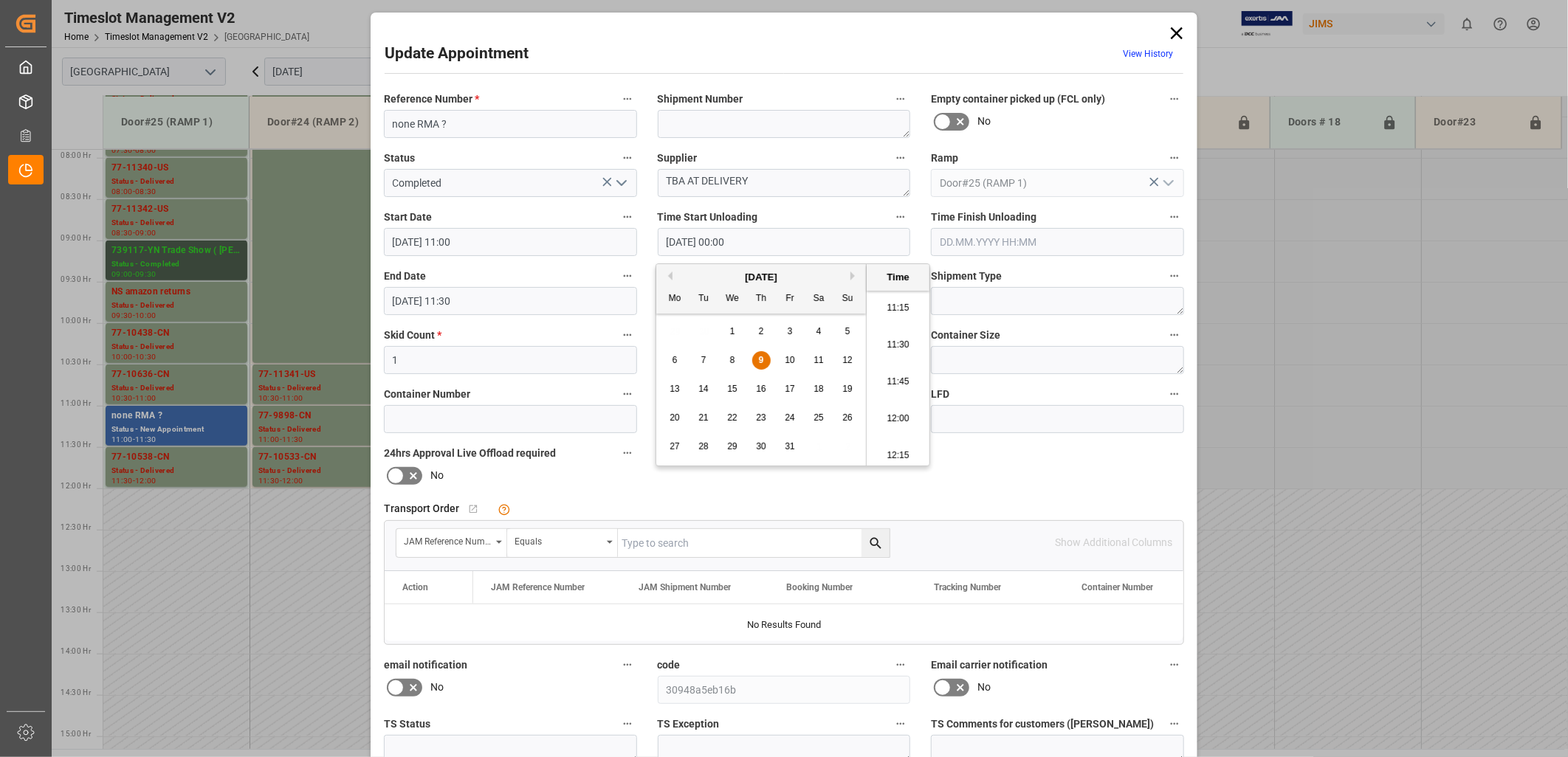
type input "[DATE] 11:30"
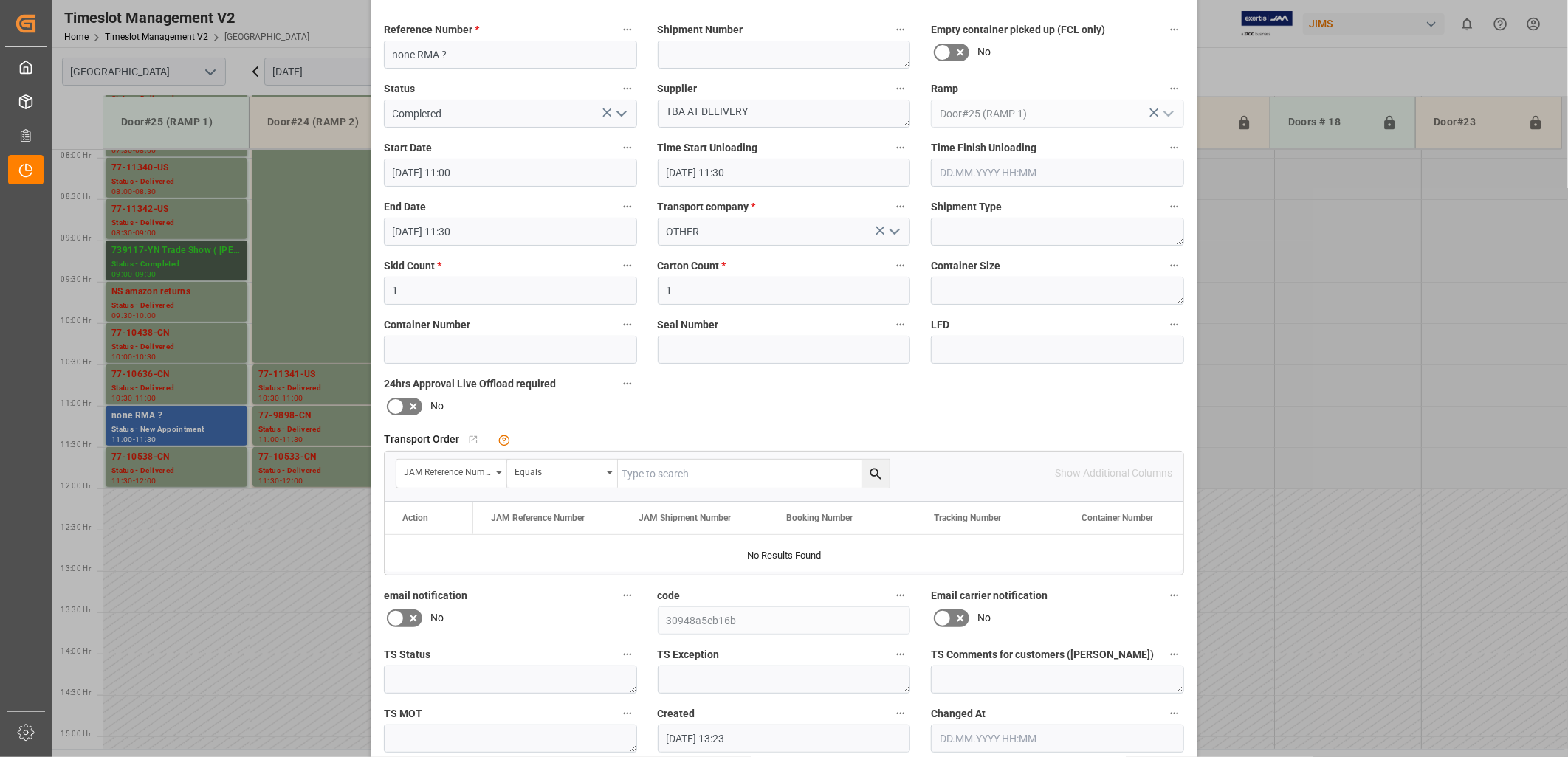
scroll to position [138, 0]
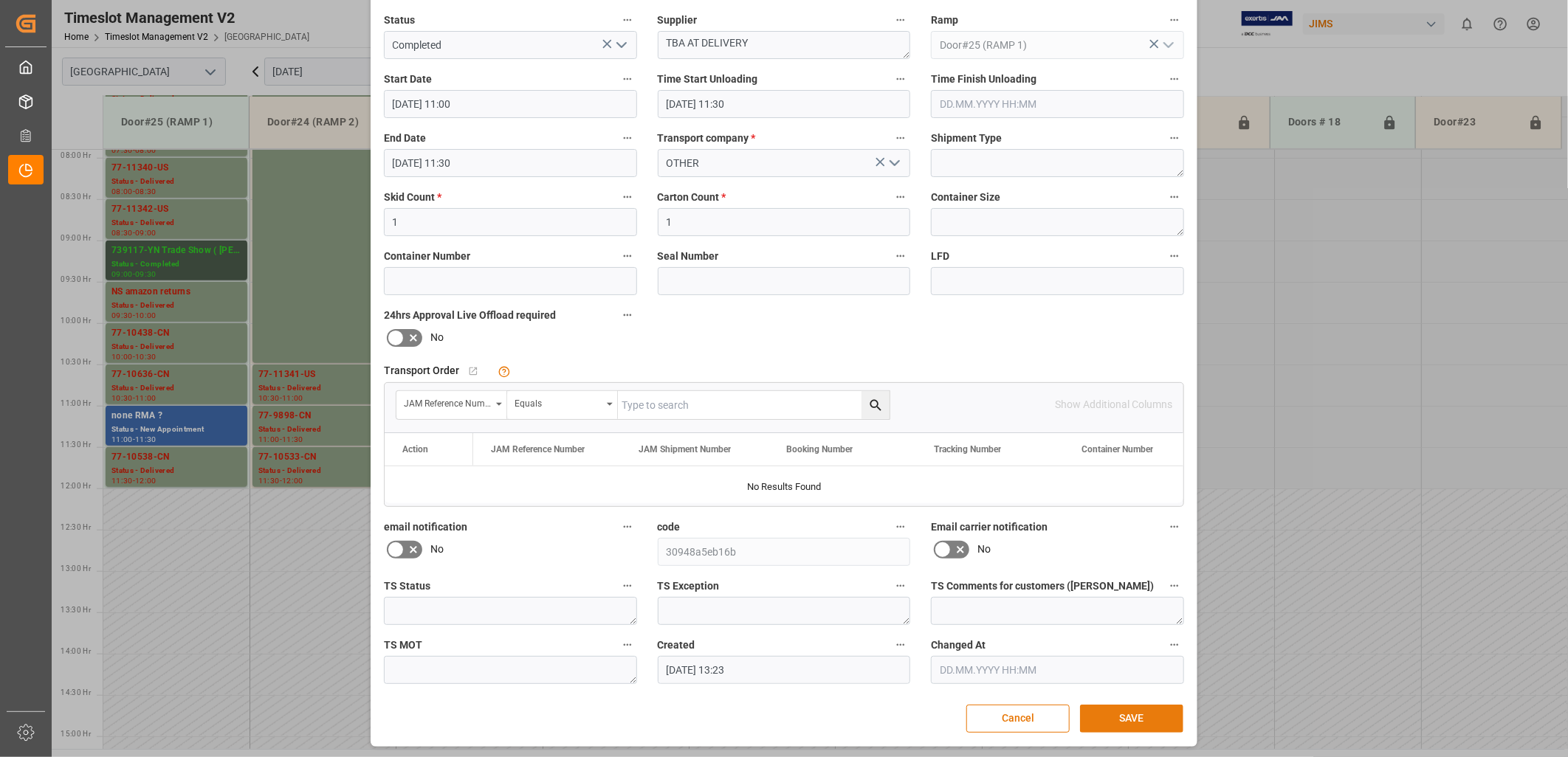
click at [1139, 713] on button "SAVE" at bounding box center [1132, 718] width 104 height 28
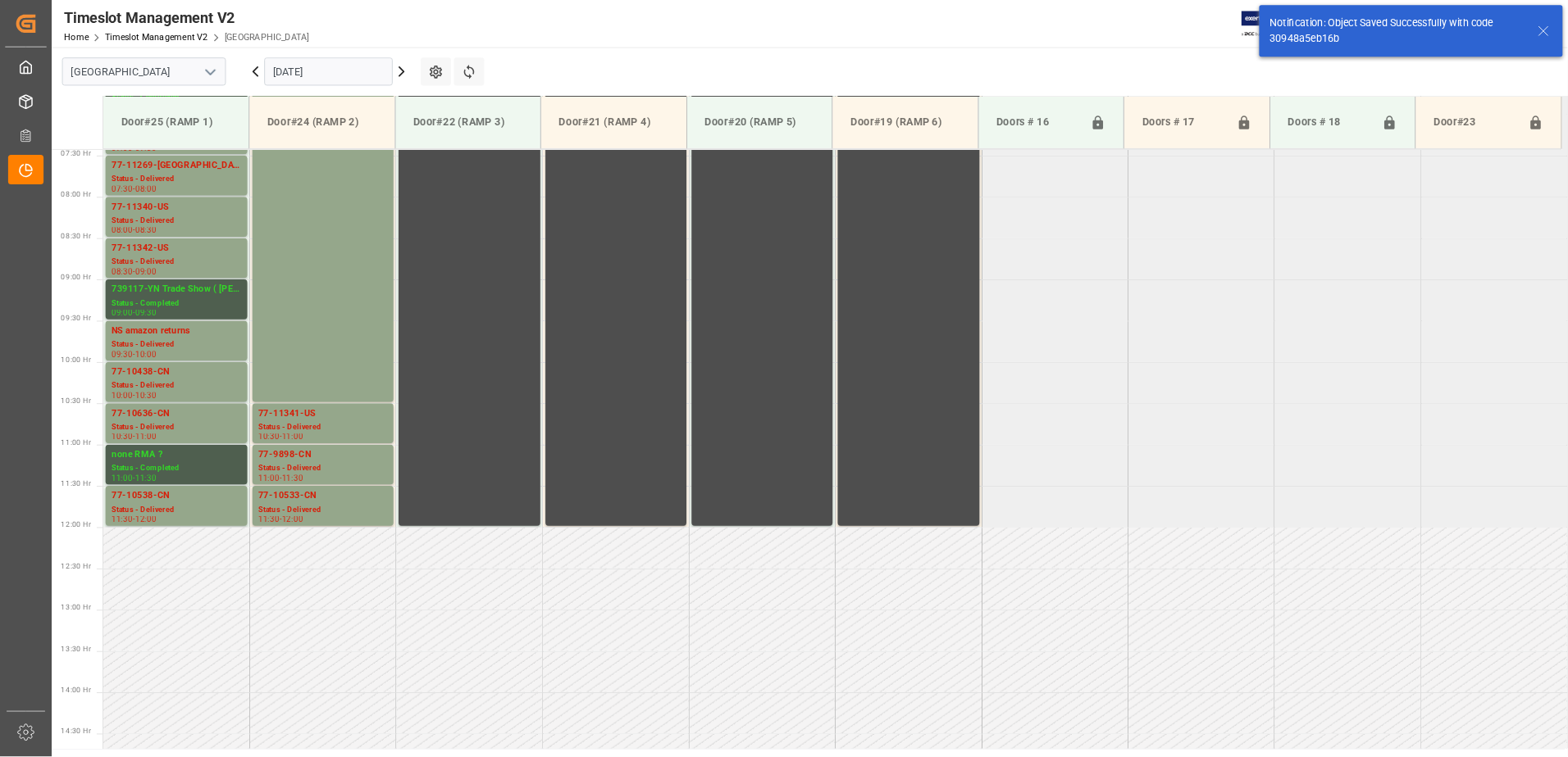
scroll to position [634, 0]
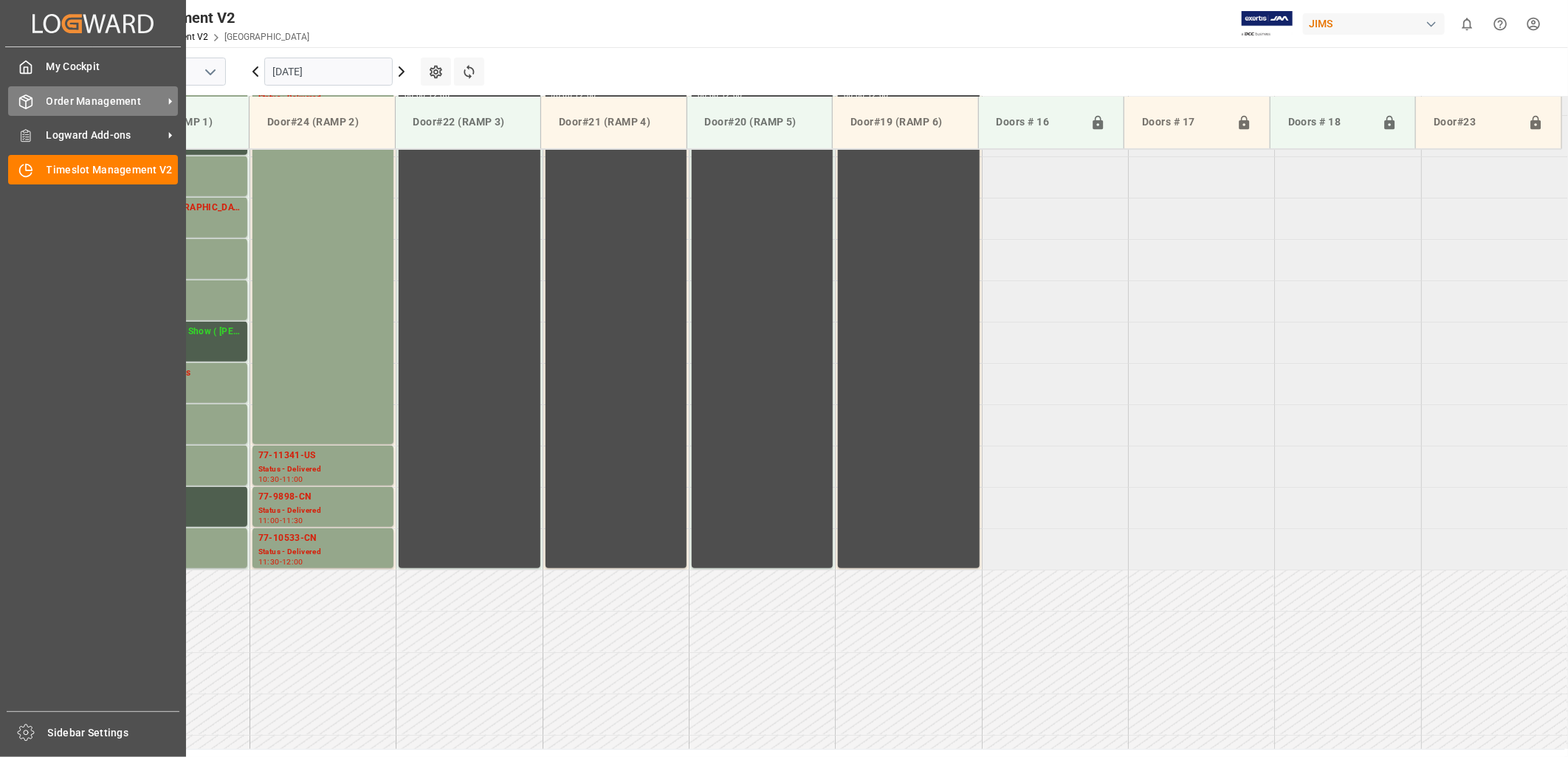
click at [37, 101] on div "Order Management Order Management" at bounding box center [93, 101] width 170 height 29
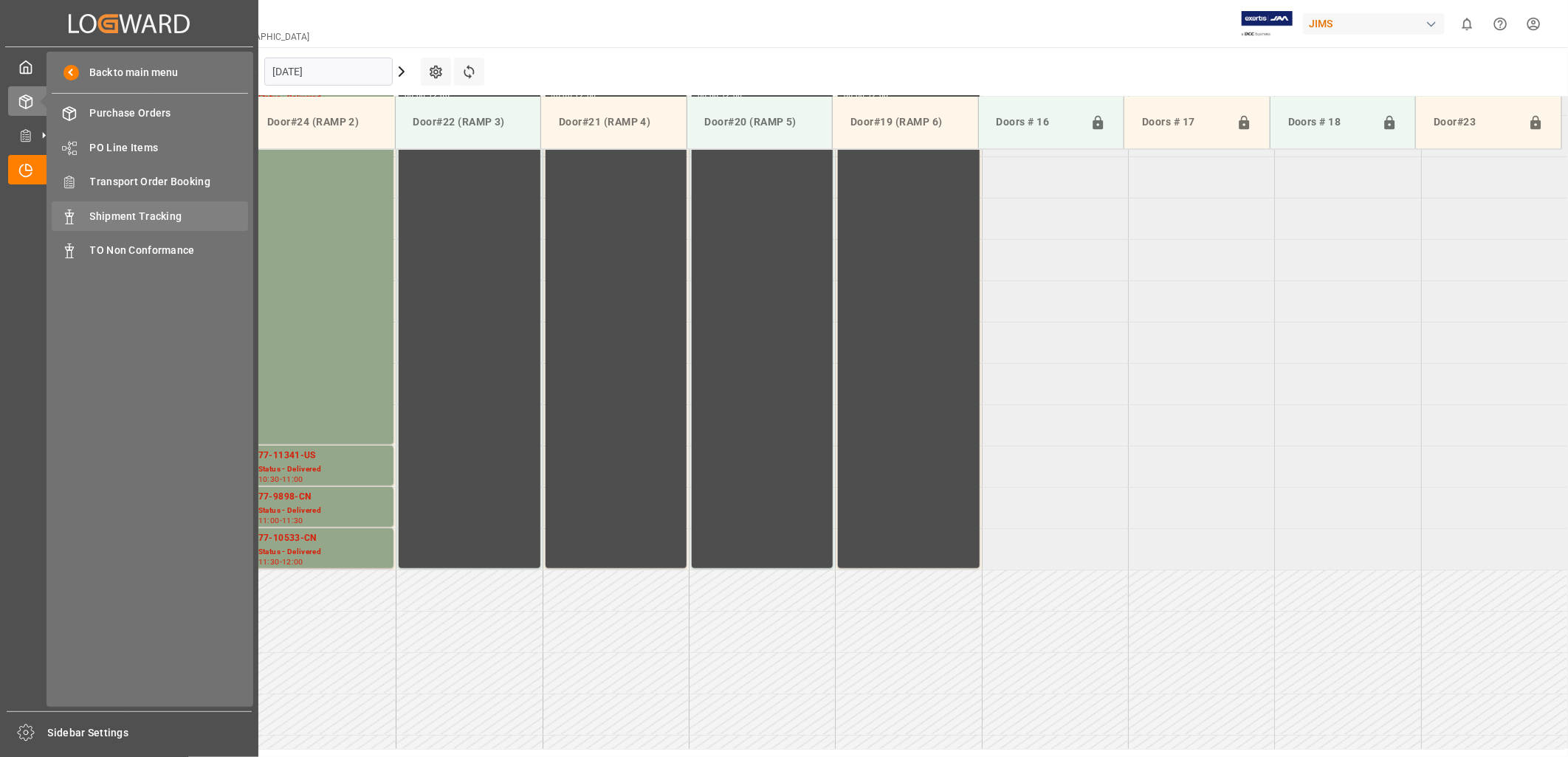
click at [117, 214] on span "Shipment Tracking" at bounding box center [169, 216] width 158 height 15
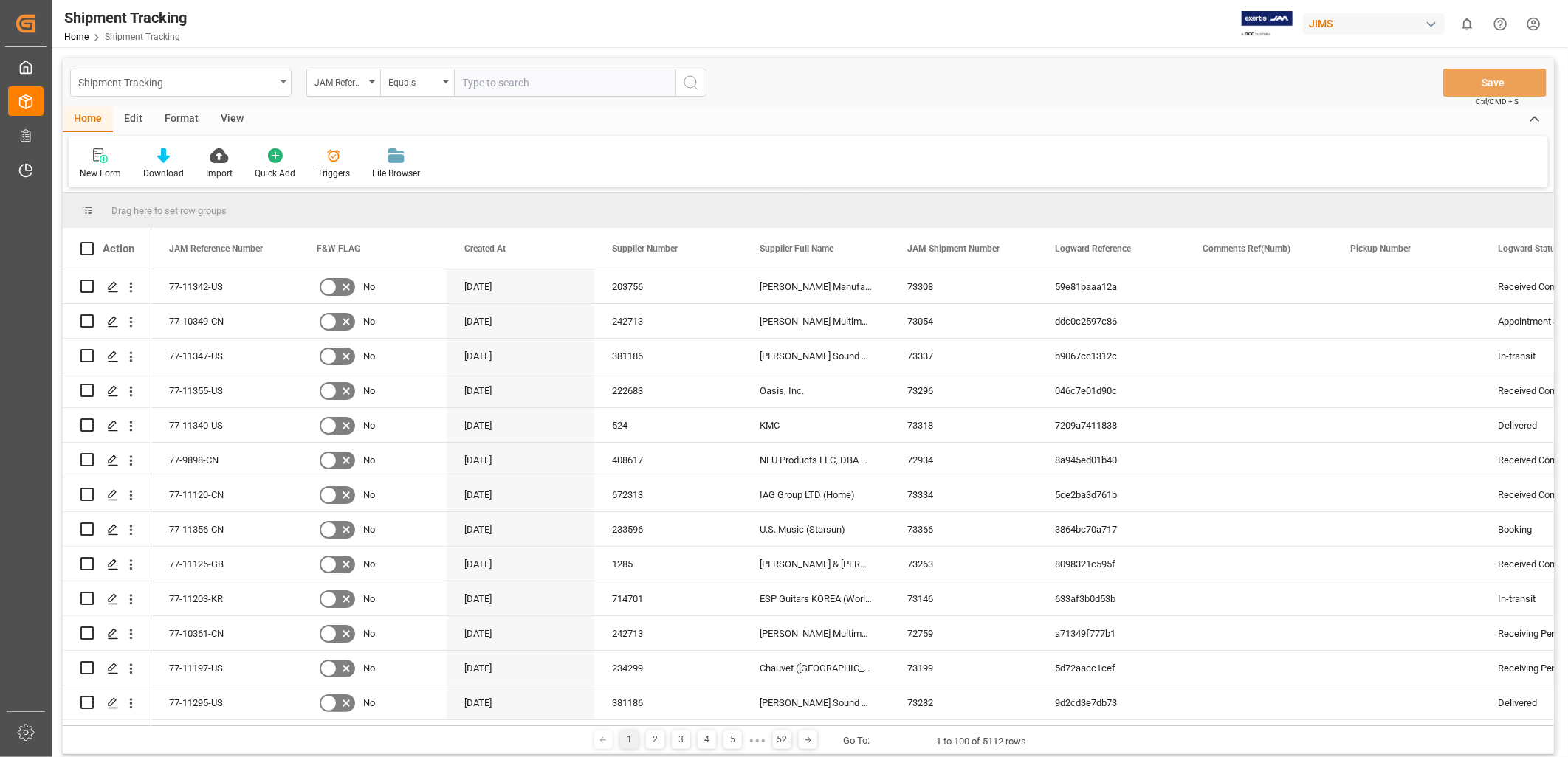
click at [283, 81] on icon "open menu" at bounding box center [283, 82] width 6 height 3
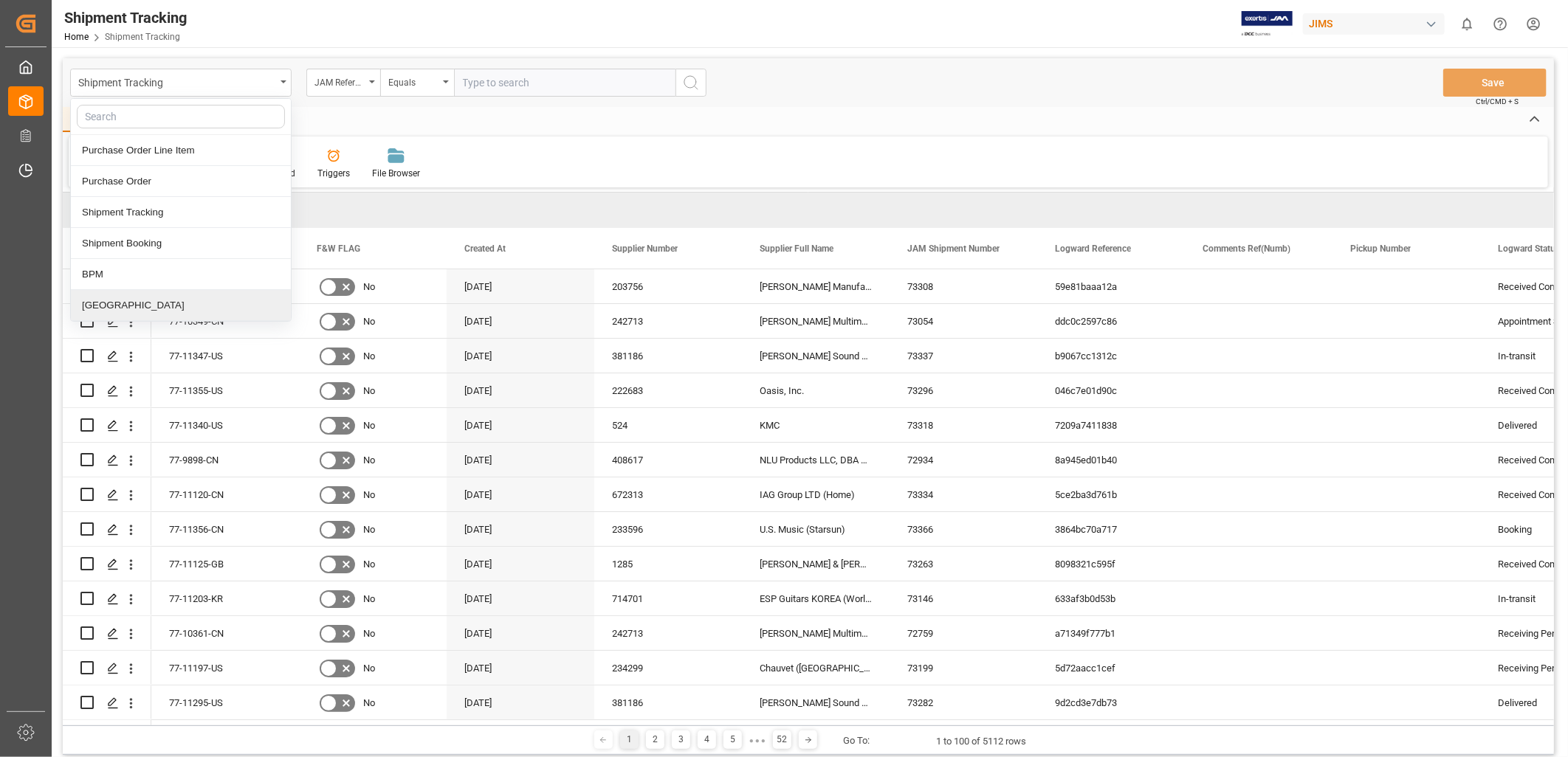
click at [129, 304] on div "[GEOGRAPHIC_DATA]" at bounding box center [181, 305] width 220 height 31
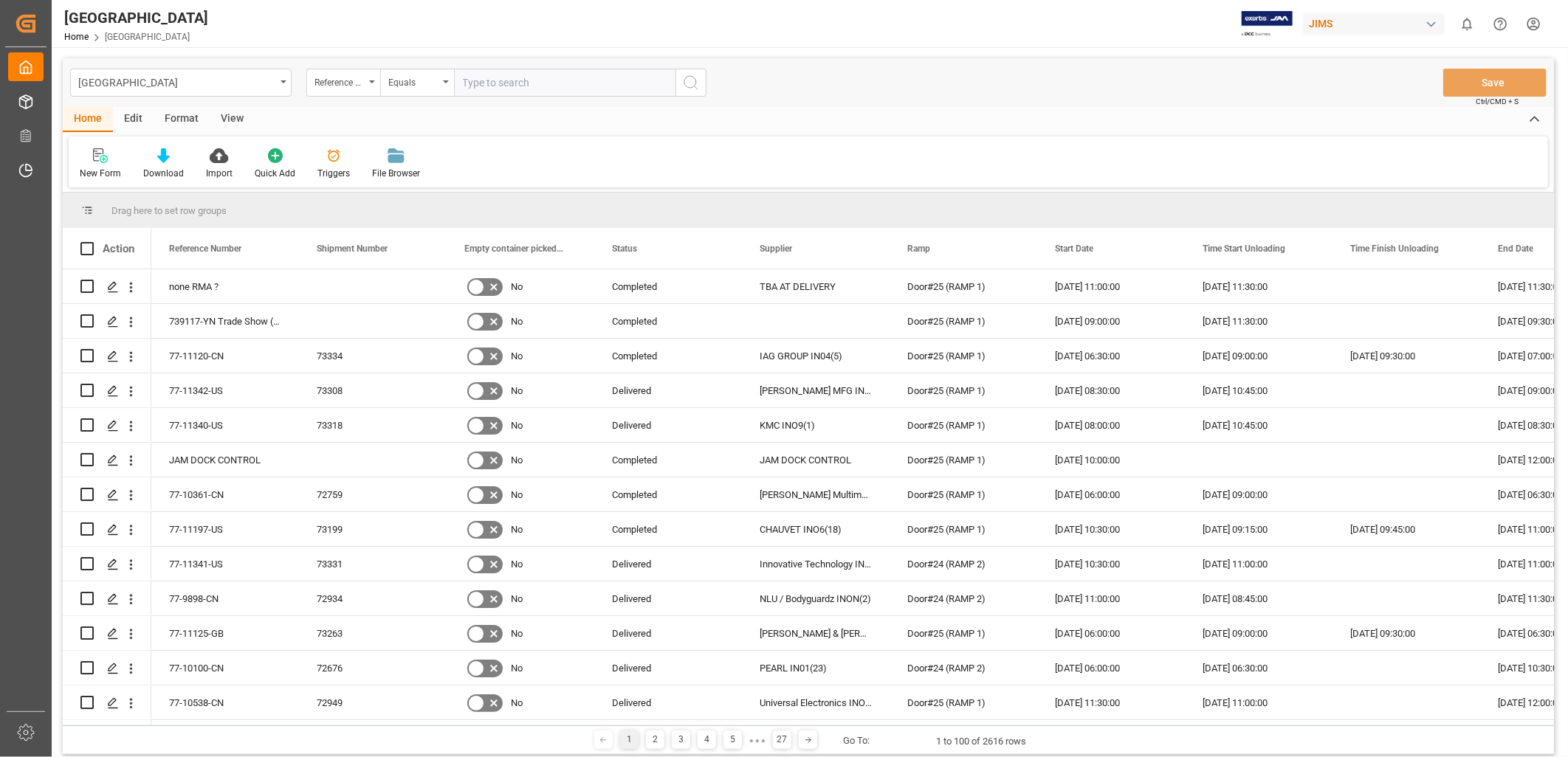
click at [227, 118] on div "View" at bounding box center [232, 119] width 45 height 25
click at [96, 163] on div "Default" at bounding box center [94, 164] width 51 height 33
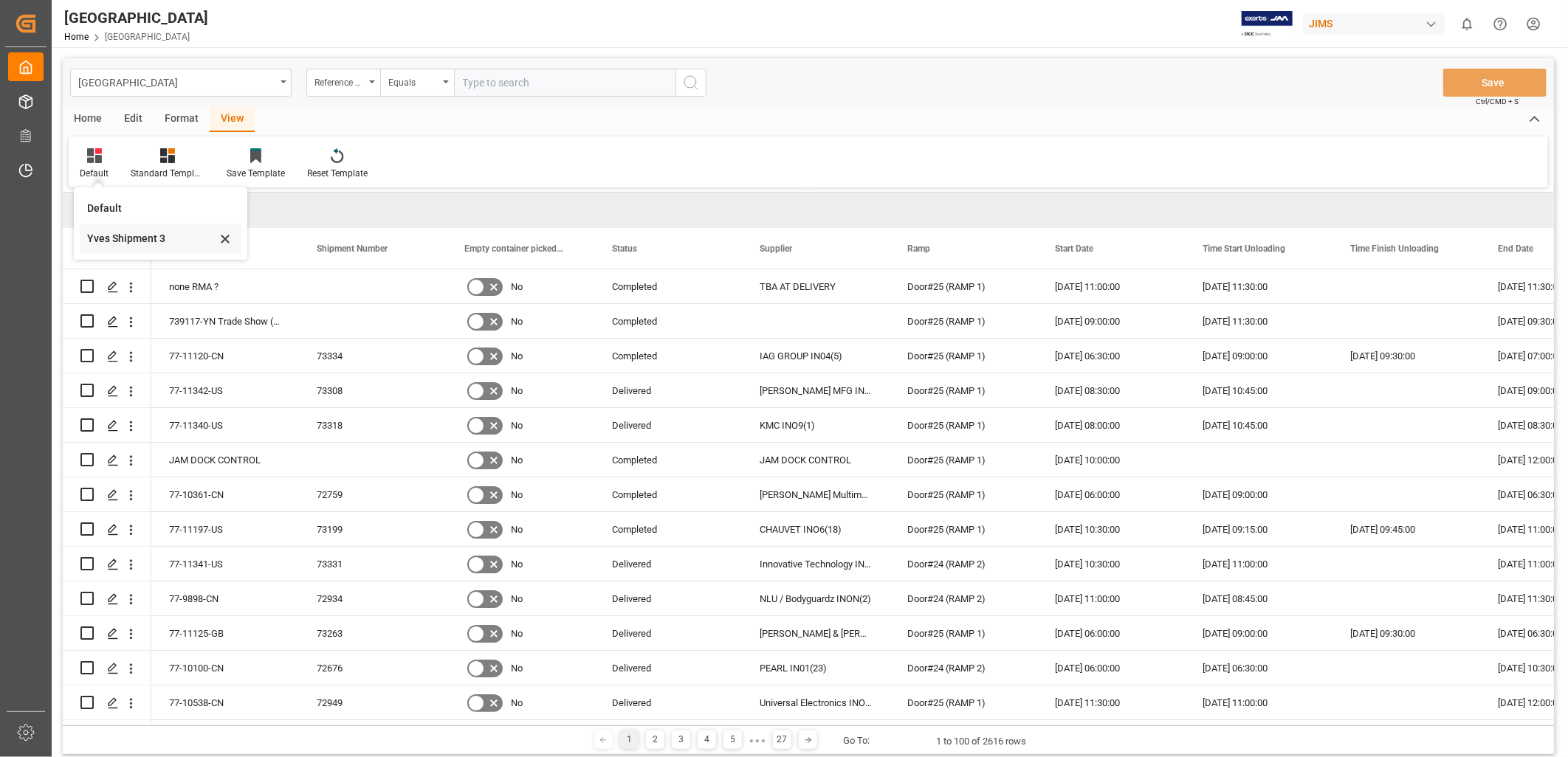
click at [123, 241] on div "Yves Shipment 3" at bounding box center [152, 238] width 130 height 15
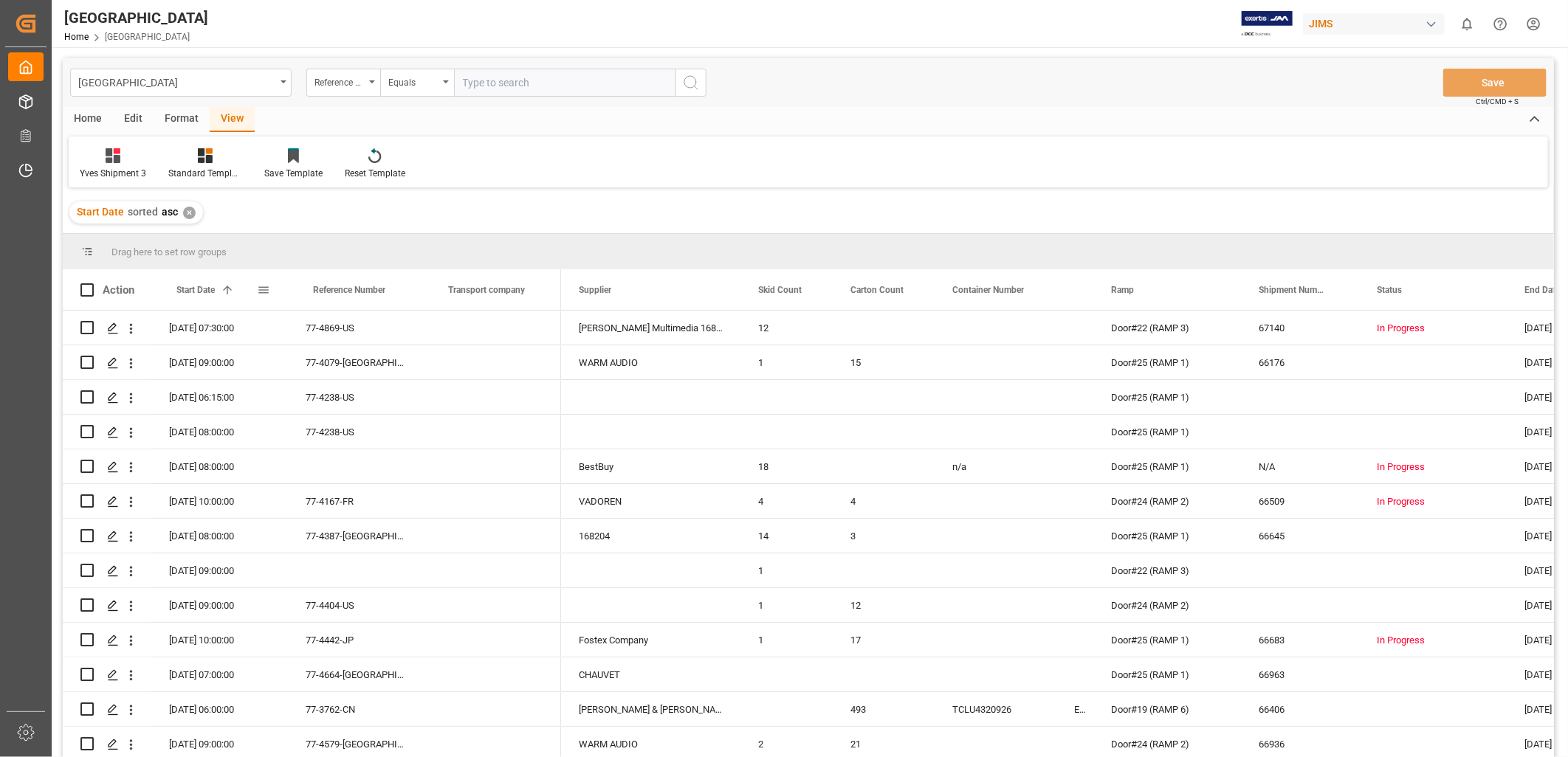
click at [264, 290] on span at bounding box center [263, 289] width 13 height 13
click at [333, 294] on span "filter" at bounding box center [331, 292] width 13 height 13
click at [393, 364] on input "date" at bounding box center [331, 369] width 145 height 30
type input "[DATE]"
click at [347, 415] on button "Apply" at bounding box center [350, 415] width 27 height 14
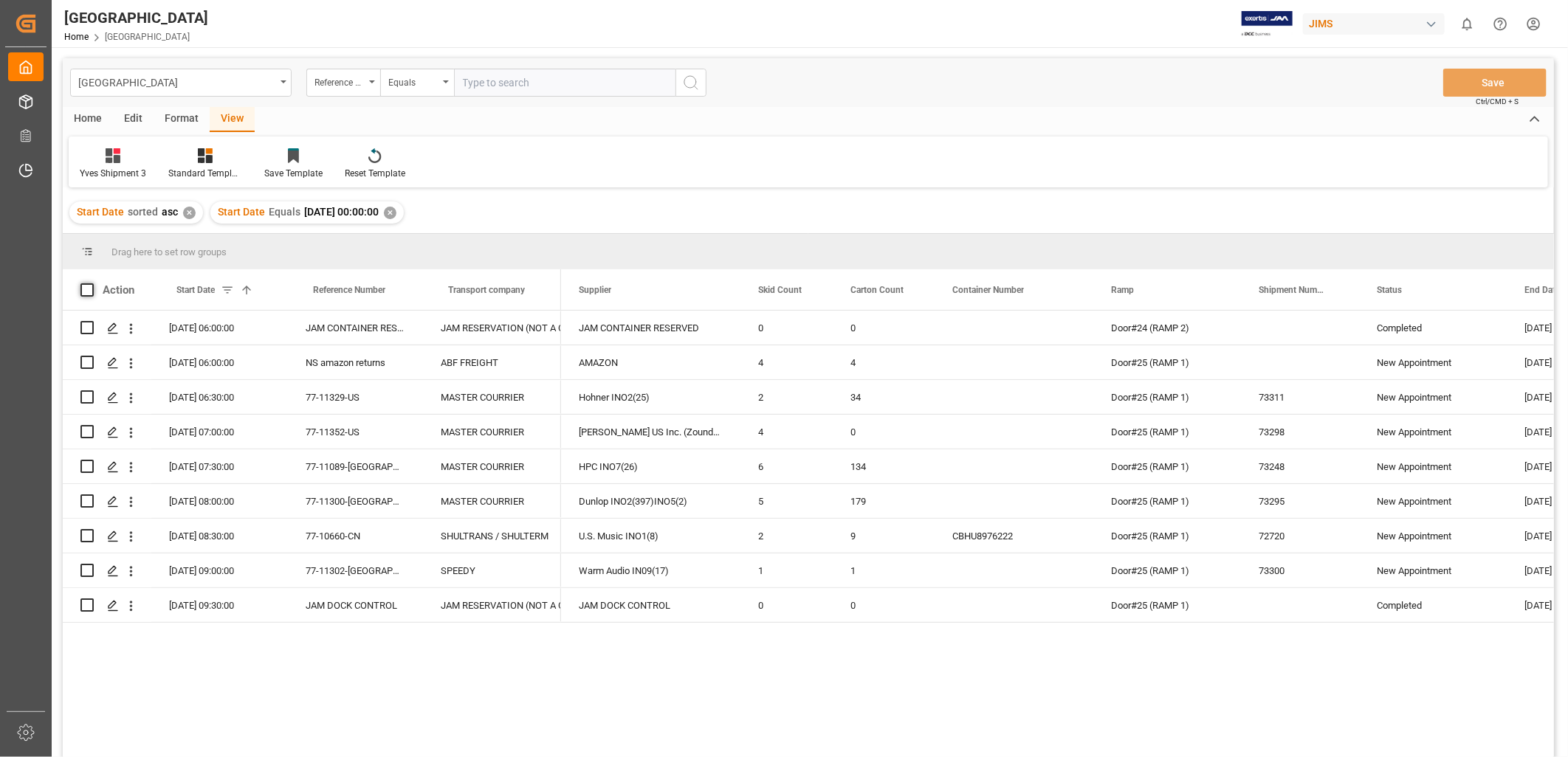
click at [85, 289] on span at bounding box center [87, 289] width 13 height 13
click at [91, 283] on input "checkbox" at bounding box center [91, 283] width 0 height 0
checkbox input "true"
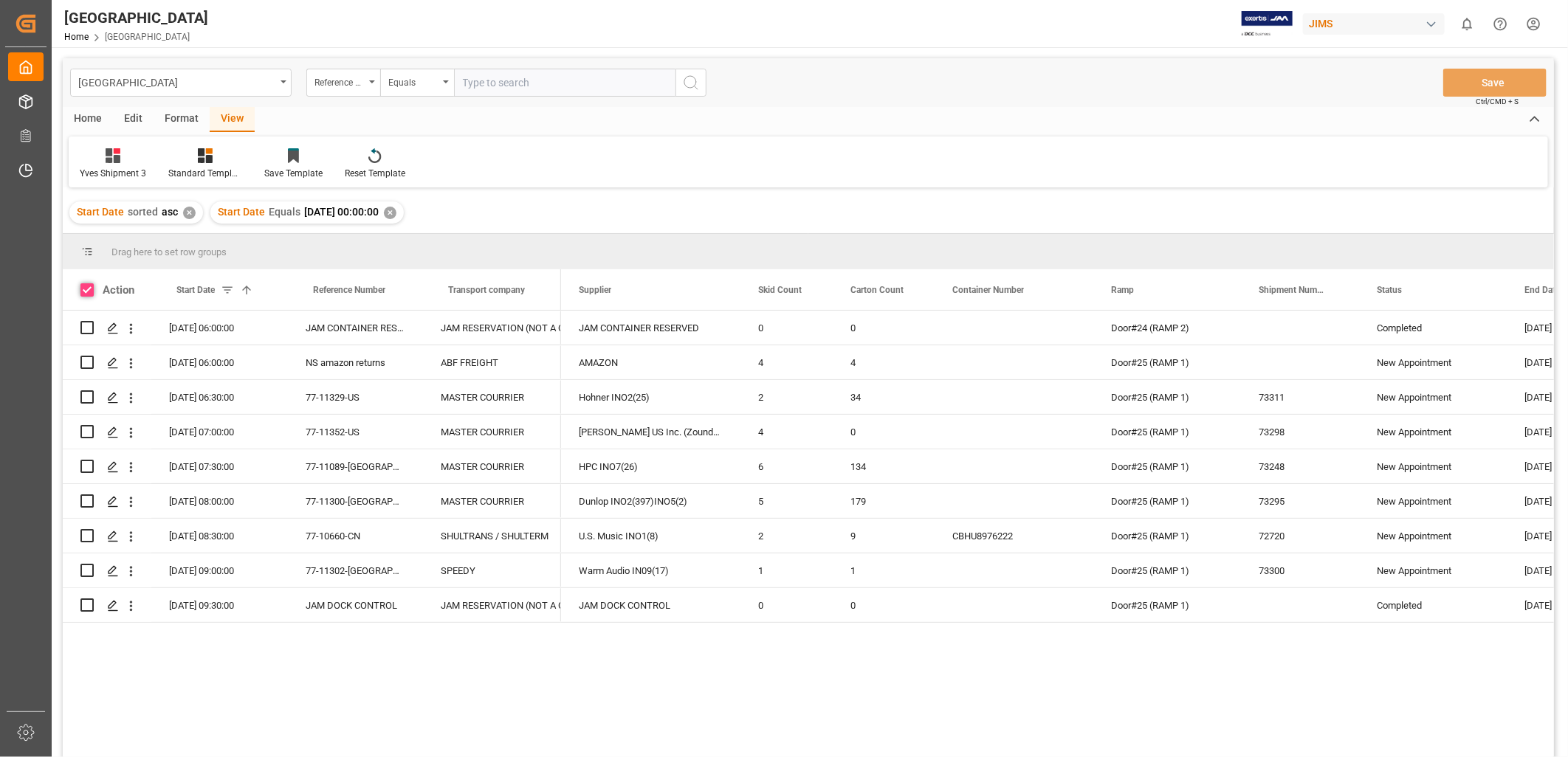
checkbox input "true"
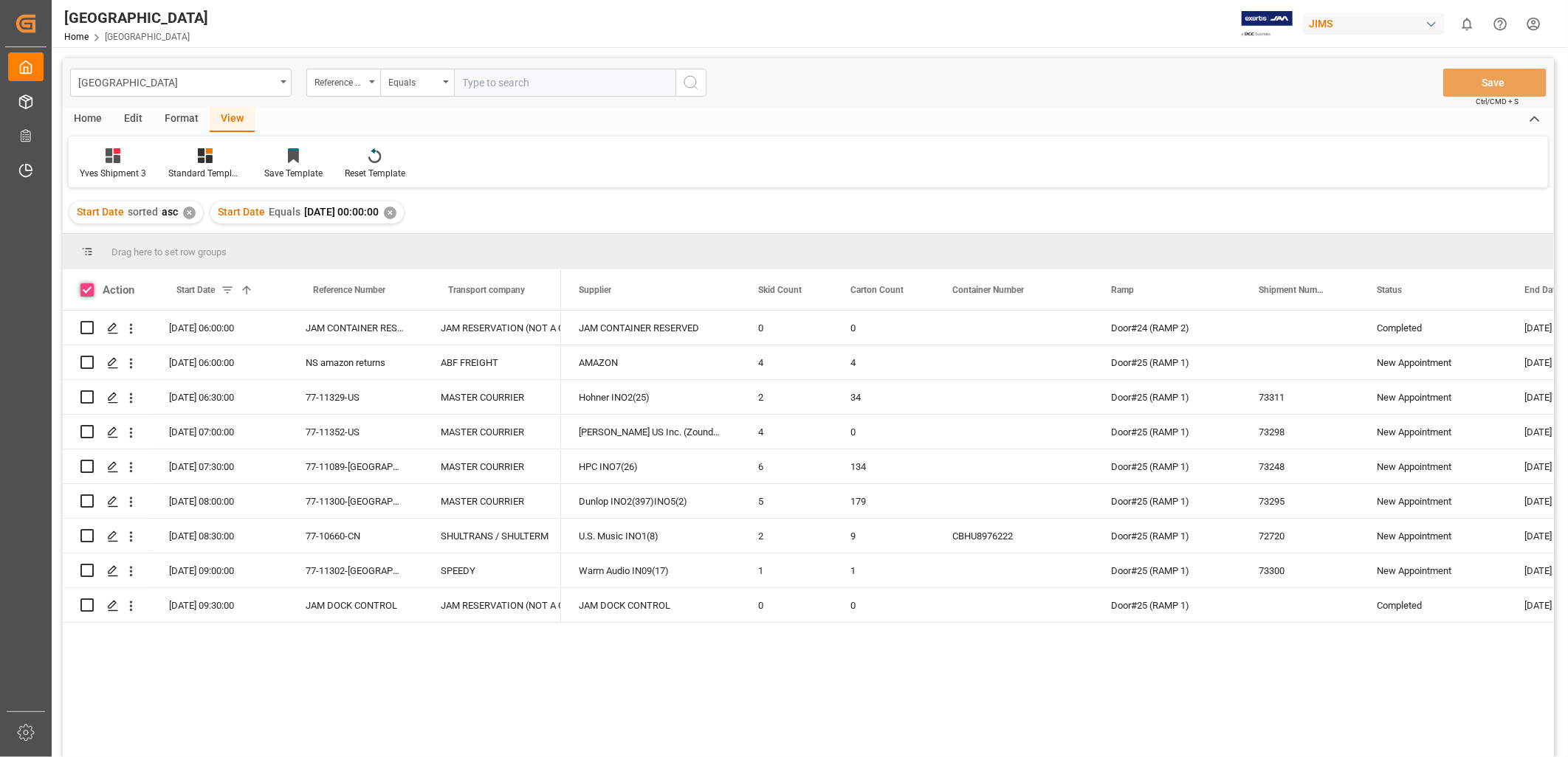
checkbox input "true"
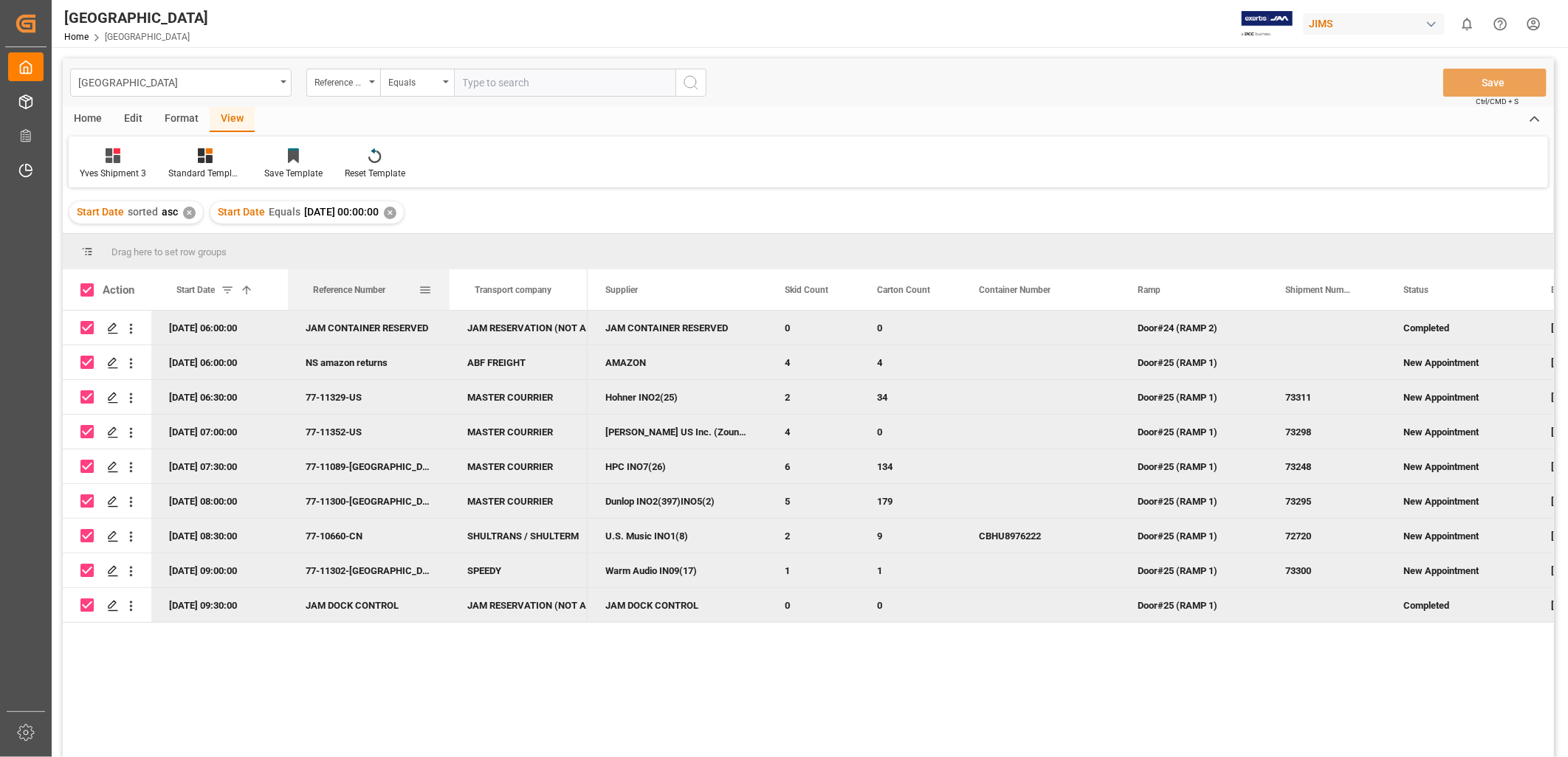
drag, startPoint x: 421, startPoint y: 289, endPoint x: 447, endPoint y: 298, distance: 27.5
click at [447, 298] on div at bounding box center [450, 289] width 6 height 40
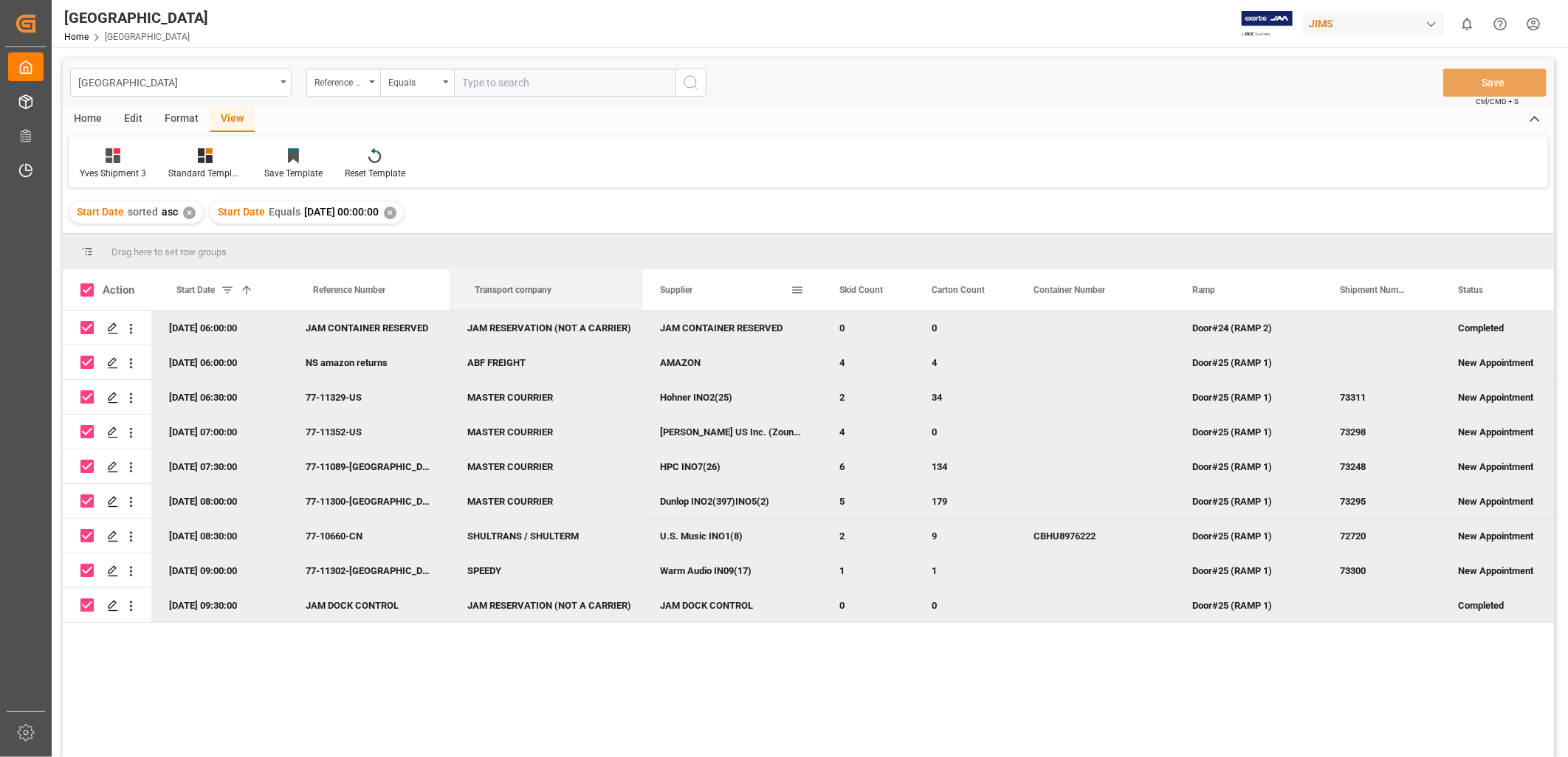
drag, startPoint x: 586, startPoint y: 295, endPoint x: 641, endPoint y: 295, distance: 55.0
click at [641, 295] on div "Action Start Date 1 Reference Number Transport company Ramp" at bounding box center [808, 290] width 1491 height 41
click at [632, 291] on div at bounding box center [635, 289] width 6 height 40
click at [815, 290] on div at bounding box center [818, 289] width 6 height 40
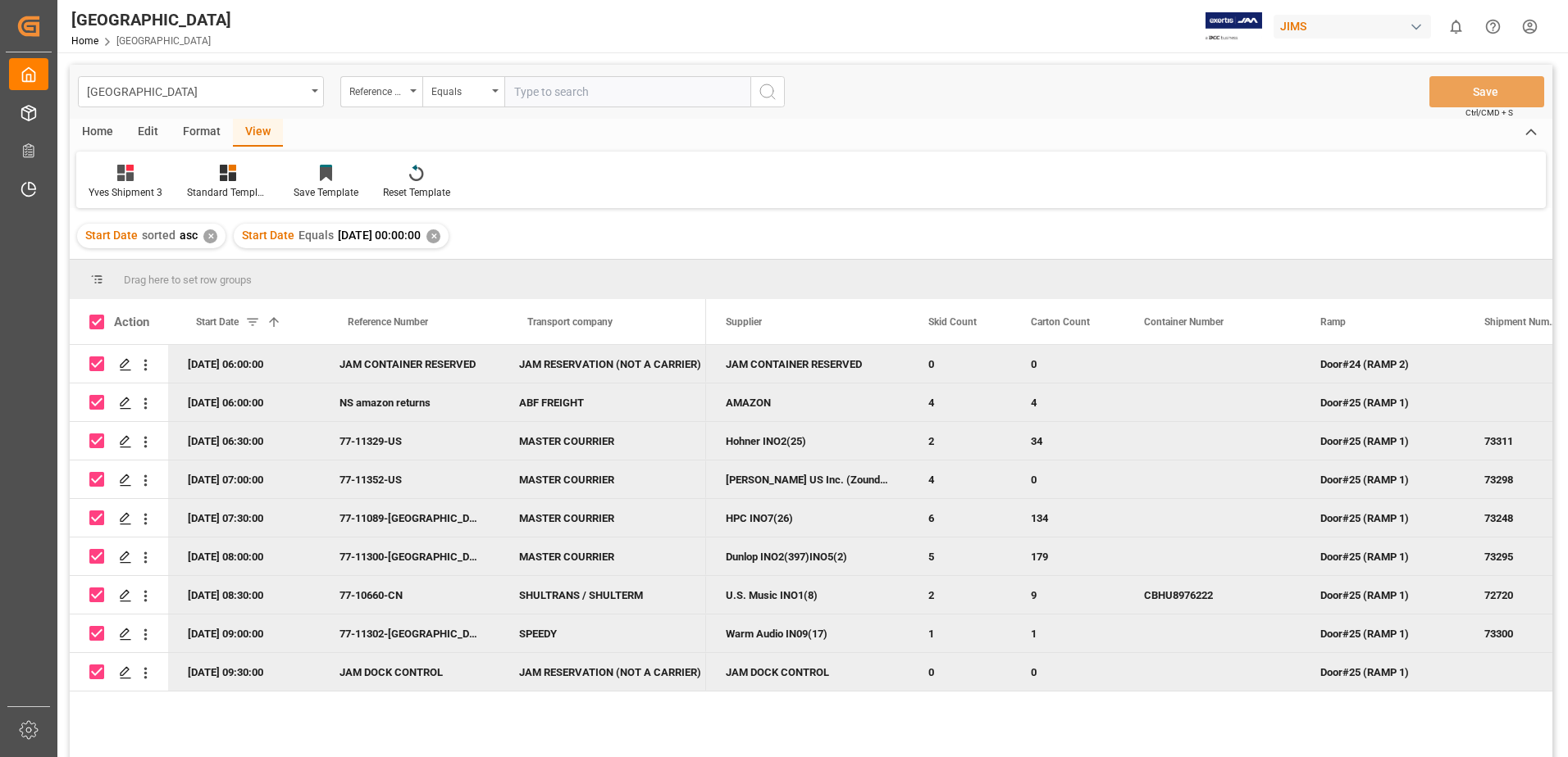
drag, startPoint x: 1693, startPoint y: 0, endPoint x: 1046, endPoint y: 22, distance: 647.4
click at [1046, 22] on div "Montreal Home Montreal JIMS 0 Notifications Only show unread All Watching Mark …" at bounding box center [806, 26] width 1521 height 52
click at [1529, 28] on html "Created by potrace 1.15, written by [PERSON_NAME] [DATE]-[DATE] Created by potr…" at bounding box center [784, 378] width 1568 height 757
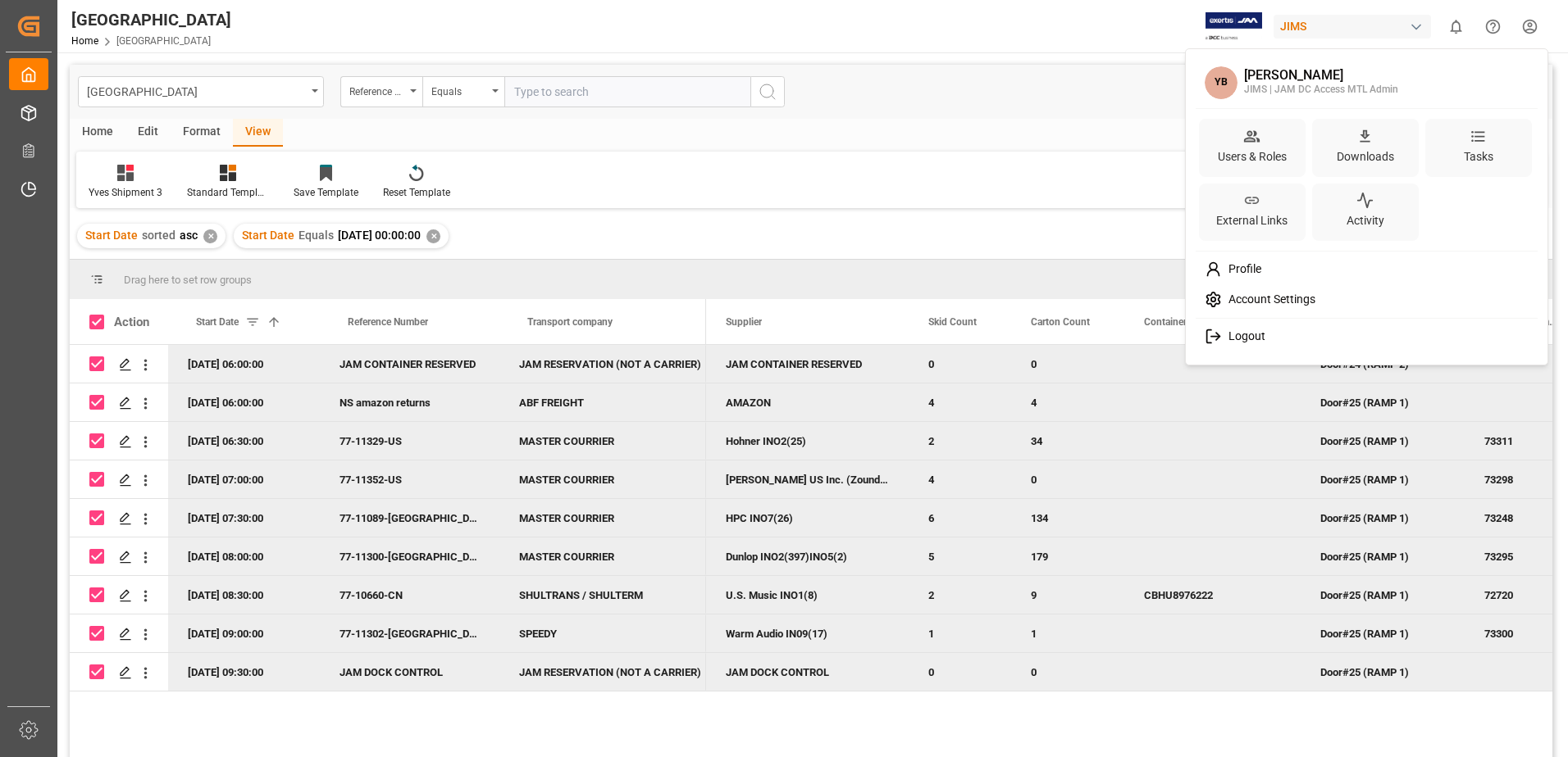
click at [1251, 336] on span "Logout" at bounding box center [1243, 337] width 43 height 14
